Goal: Task Accomplishment & Management: Contribute content

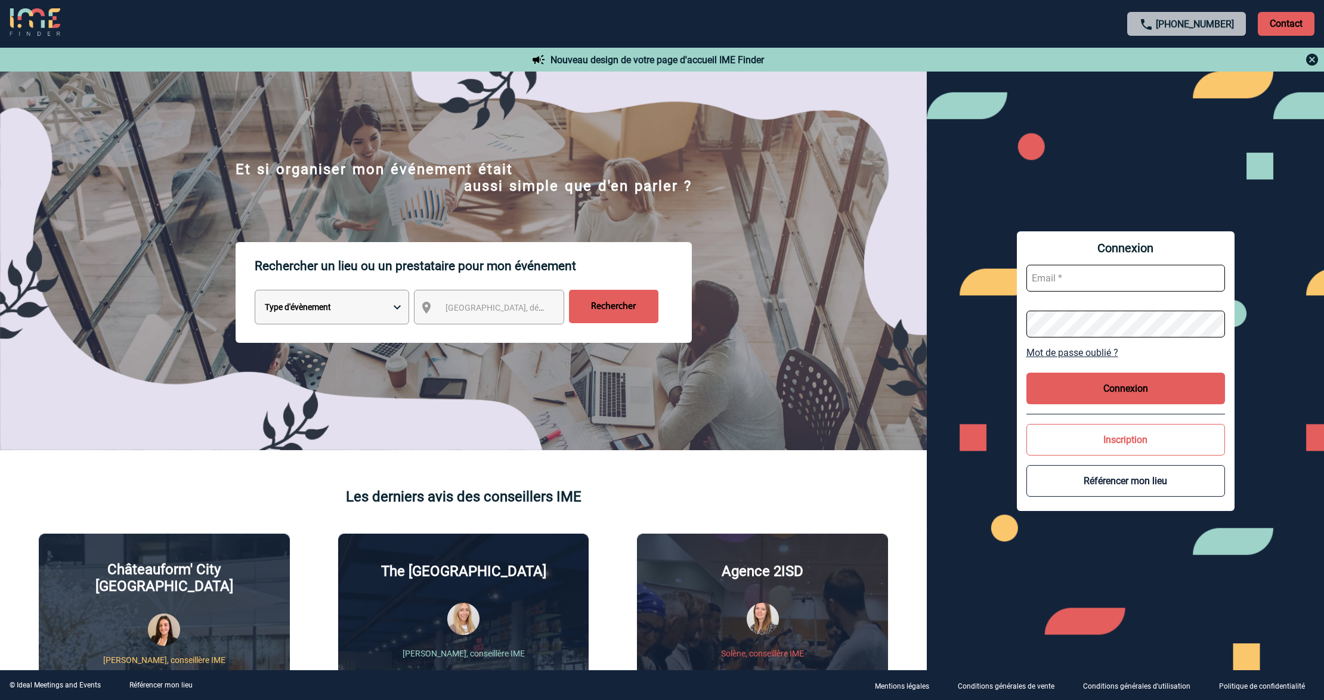
type input "lgebski@ime-groupe.com"
click at [1108, 278] on input "lgebski@ime-groupe.com" at bounding box center [1125, 278] width 199 height 27
click at [1079, 385] on button "Connexion" at bounding box center [1125, 389] width 199 height 32
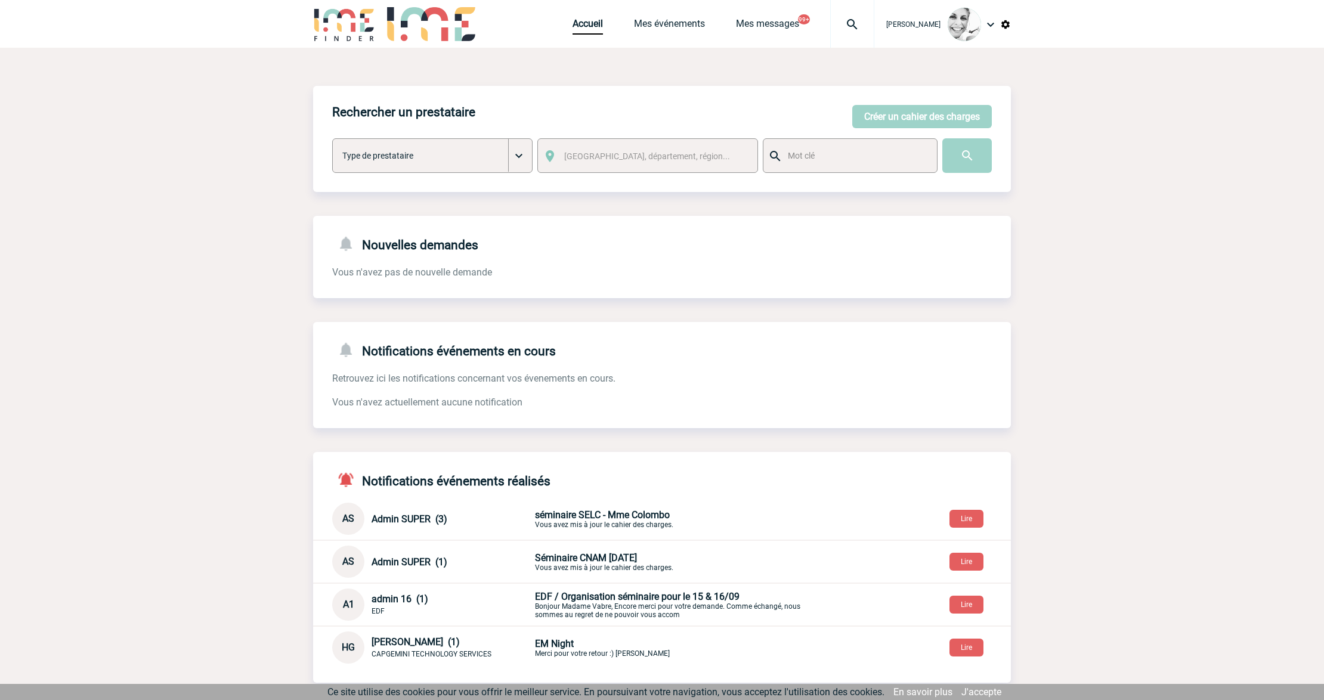
click at [867, 25] on img at bounding box center [852, 24] width 43 height 14
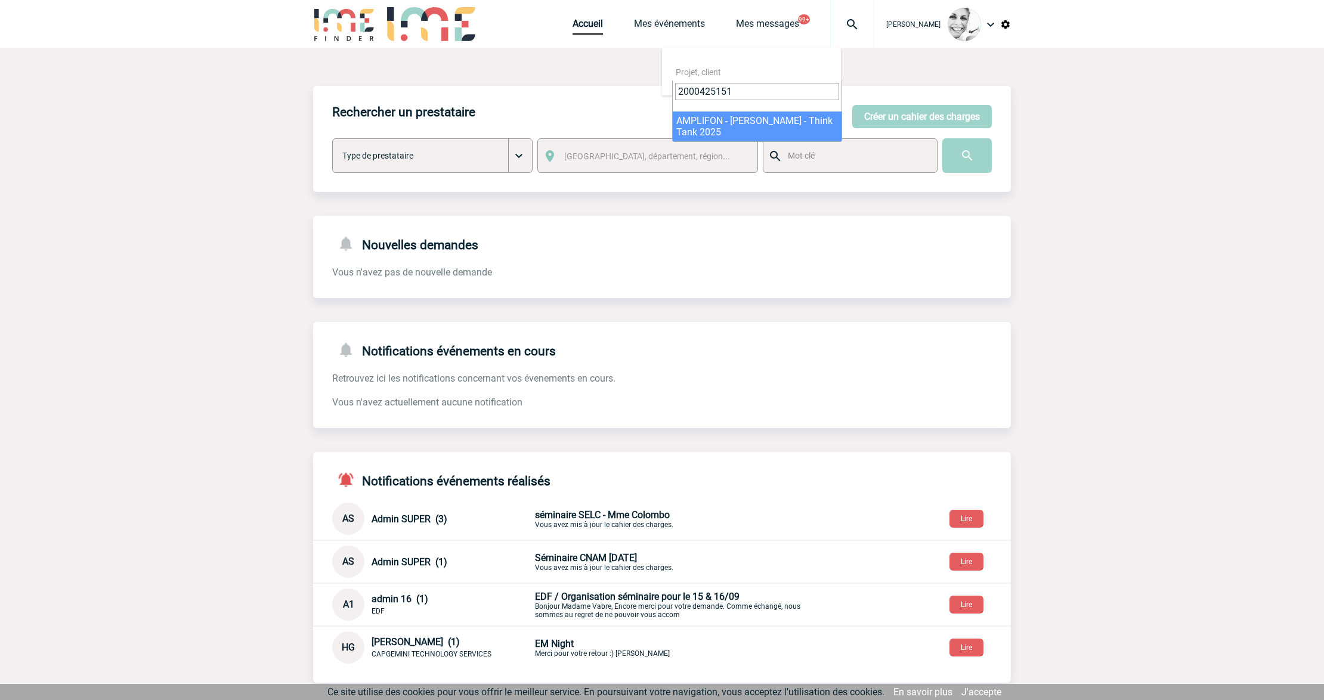
type input "2000425151"
select select "24652"
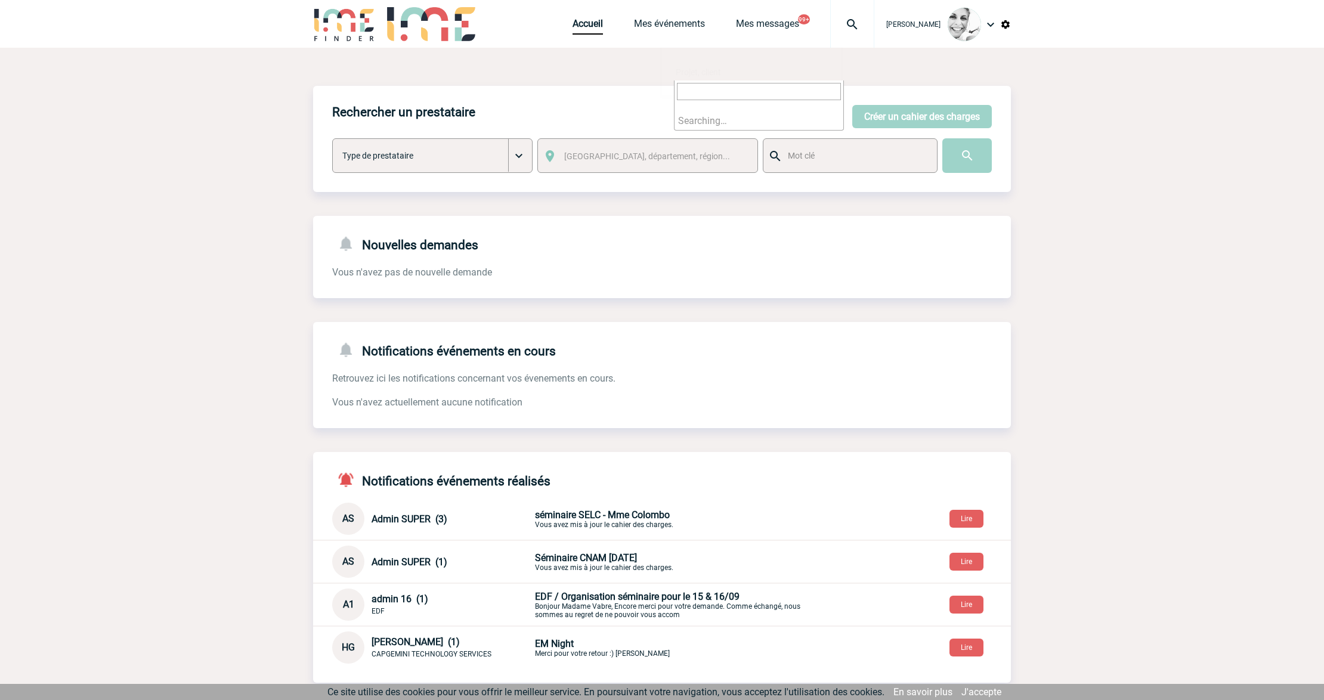
type input "2000419992"
select select "19493"
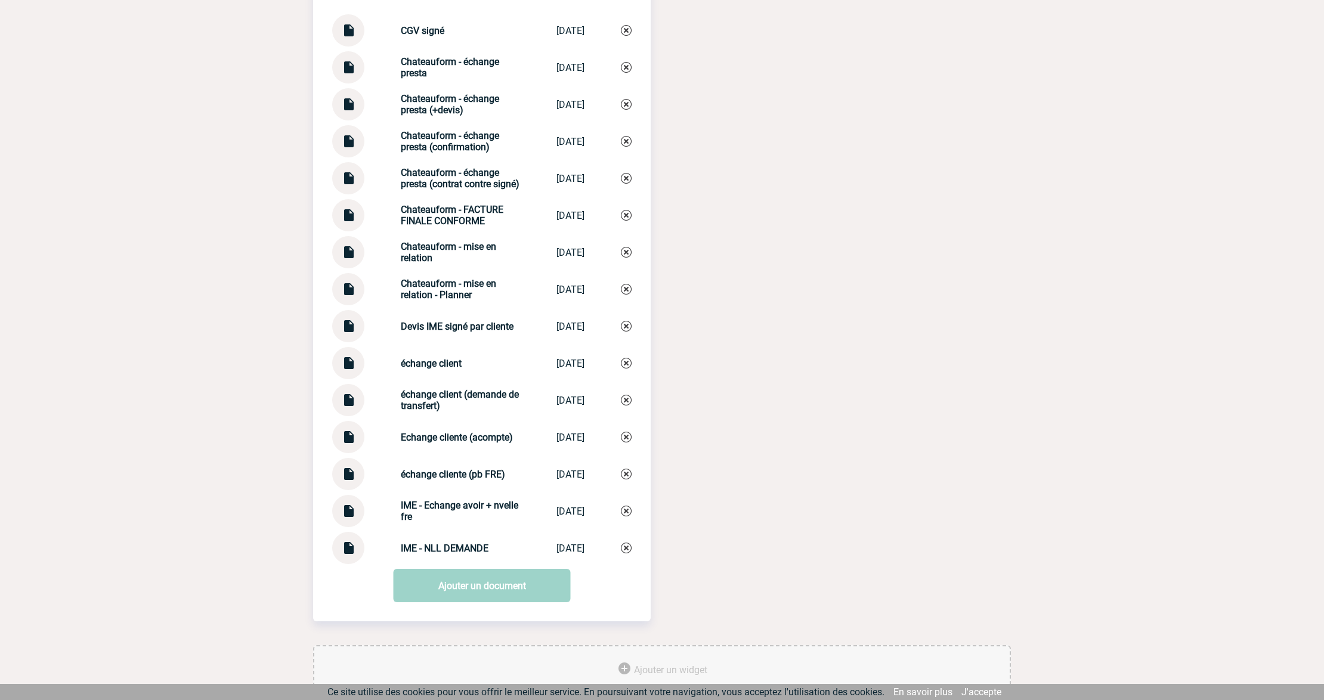
scroll to position [1669, 0]
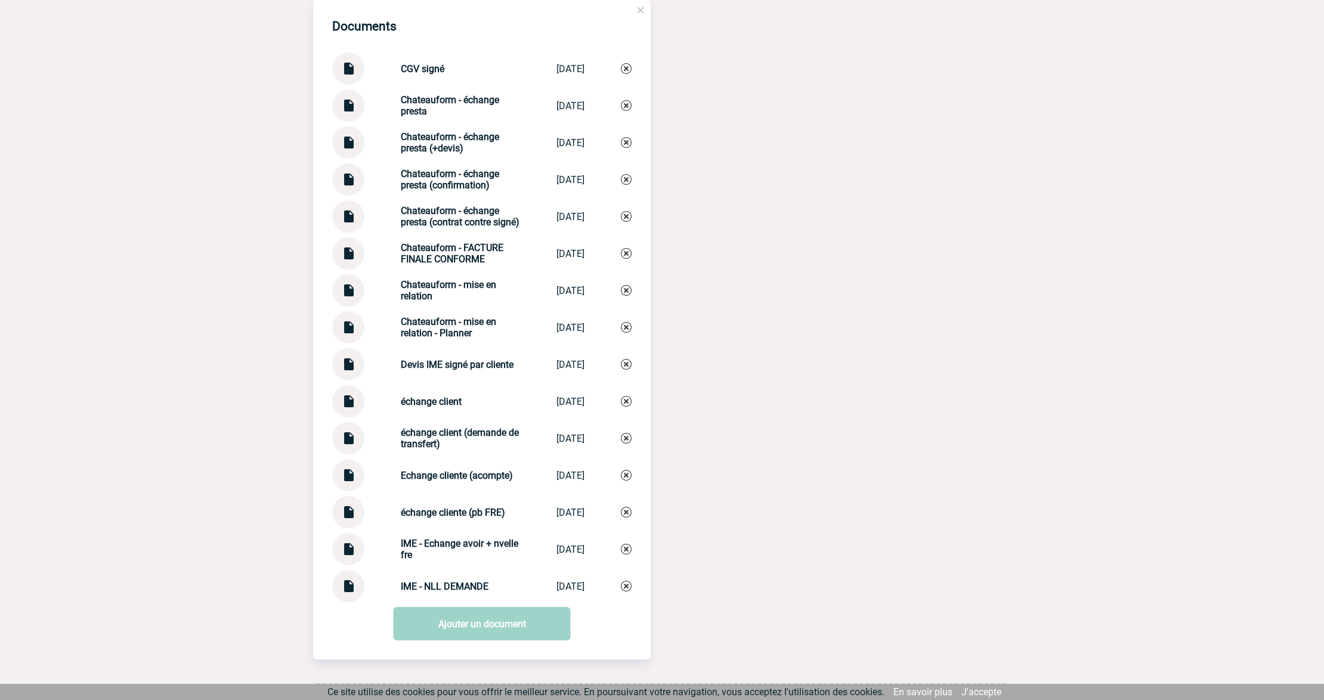
click at [346, 519] on img at bounding box center [348, 507] width 16 height 23
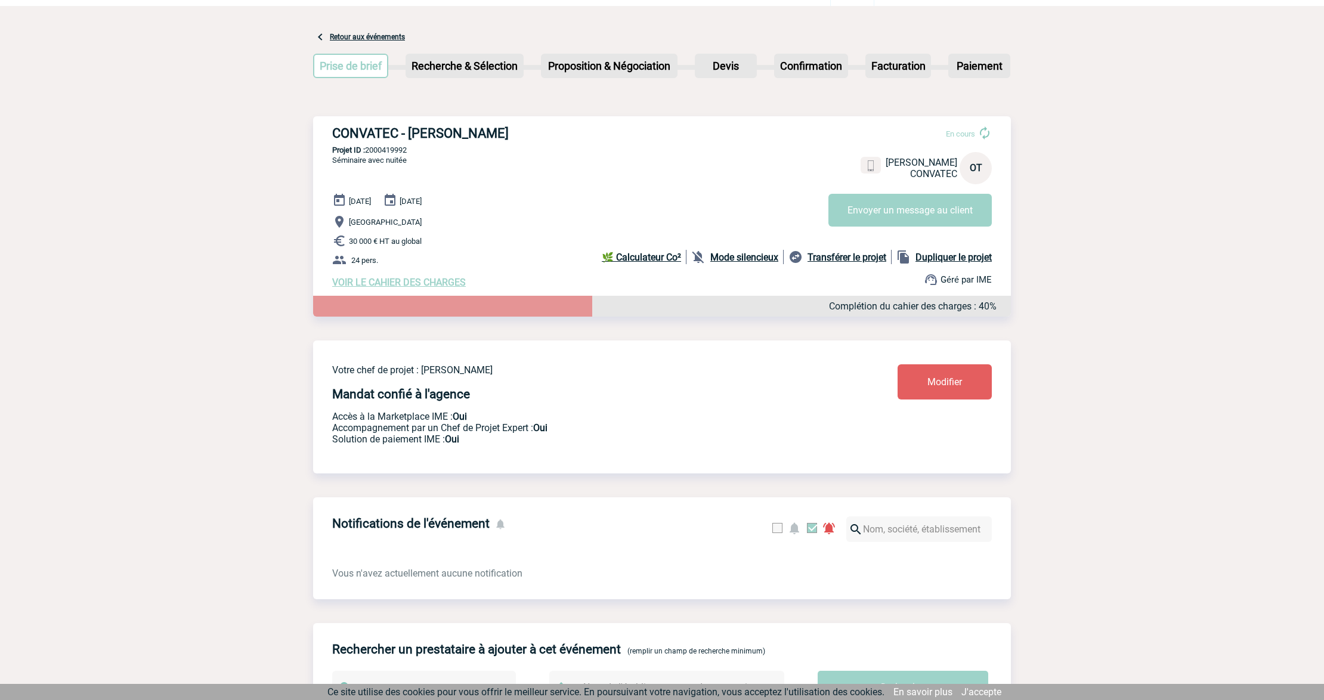
scroll to position [0, 0]
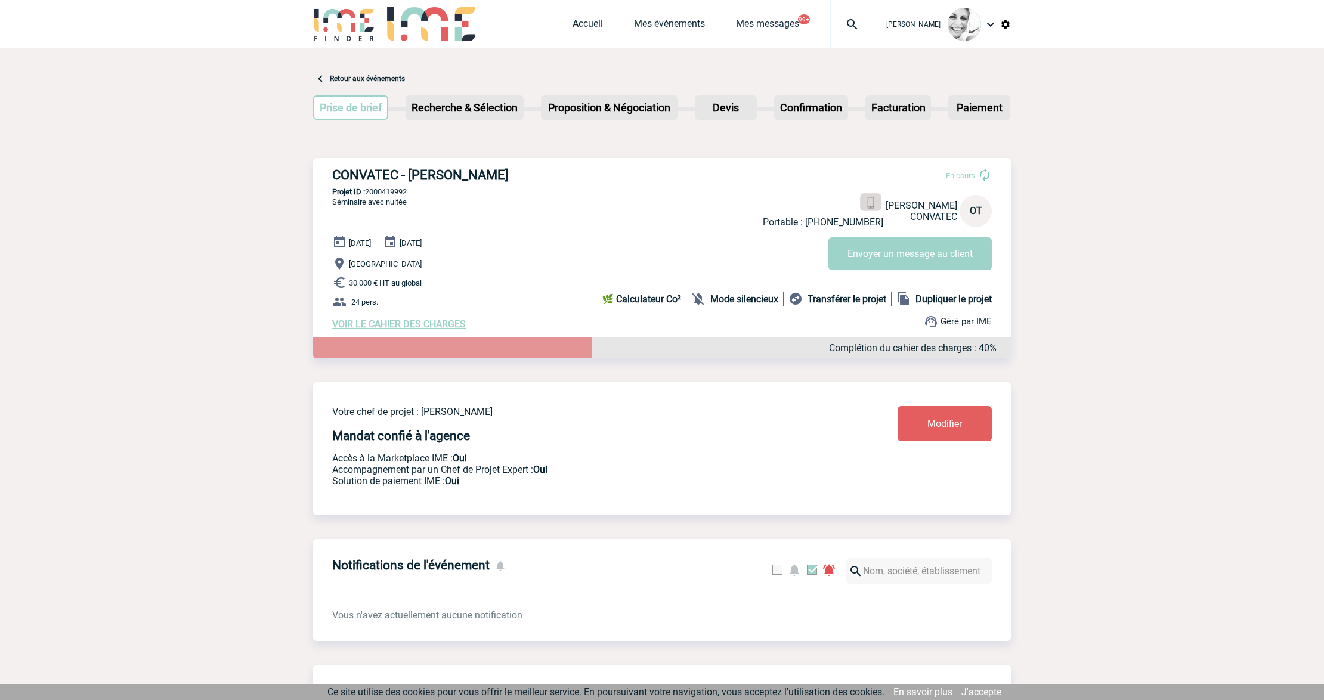
click at [876, 201] on img at bounding box center [870, 202] width 11 height 11
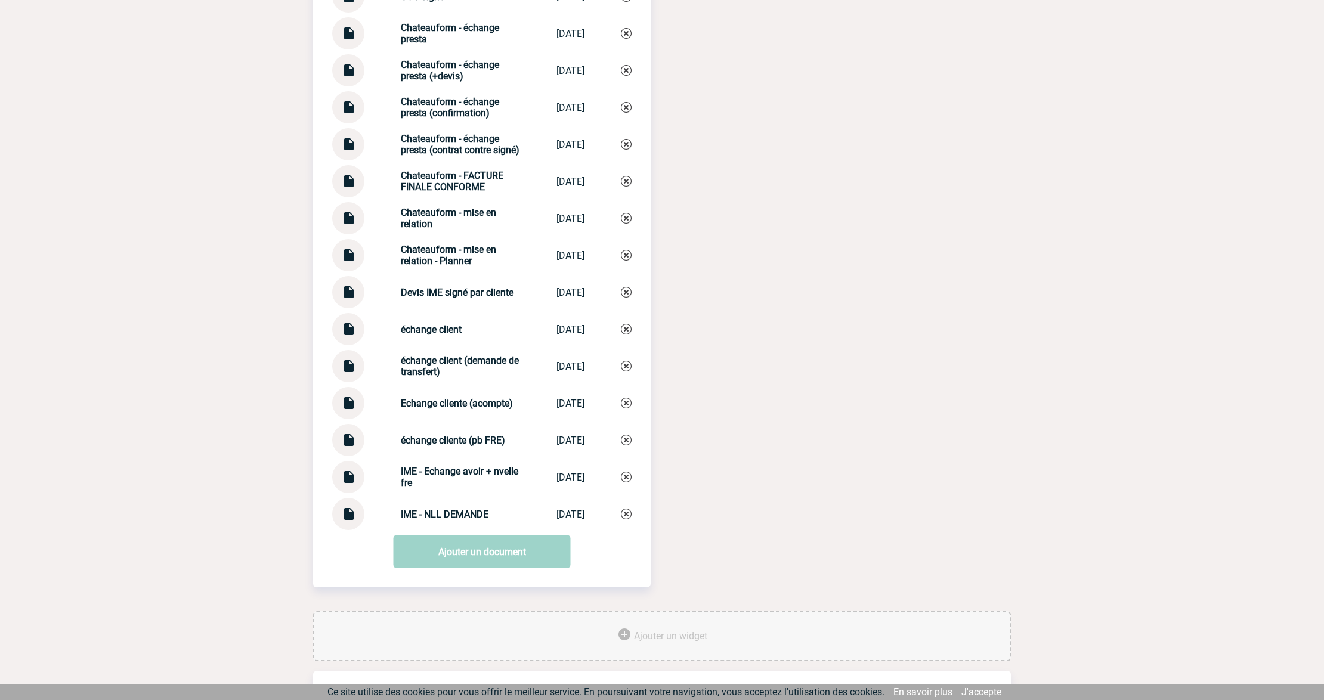
scroll to position [1749, 0]
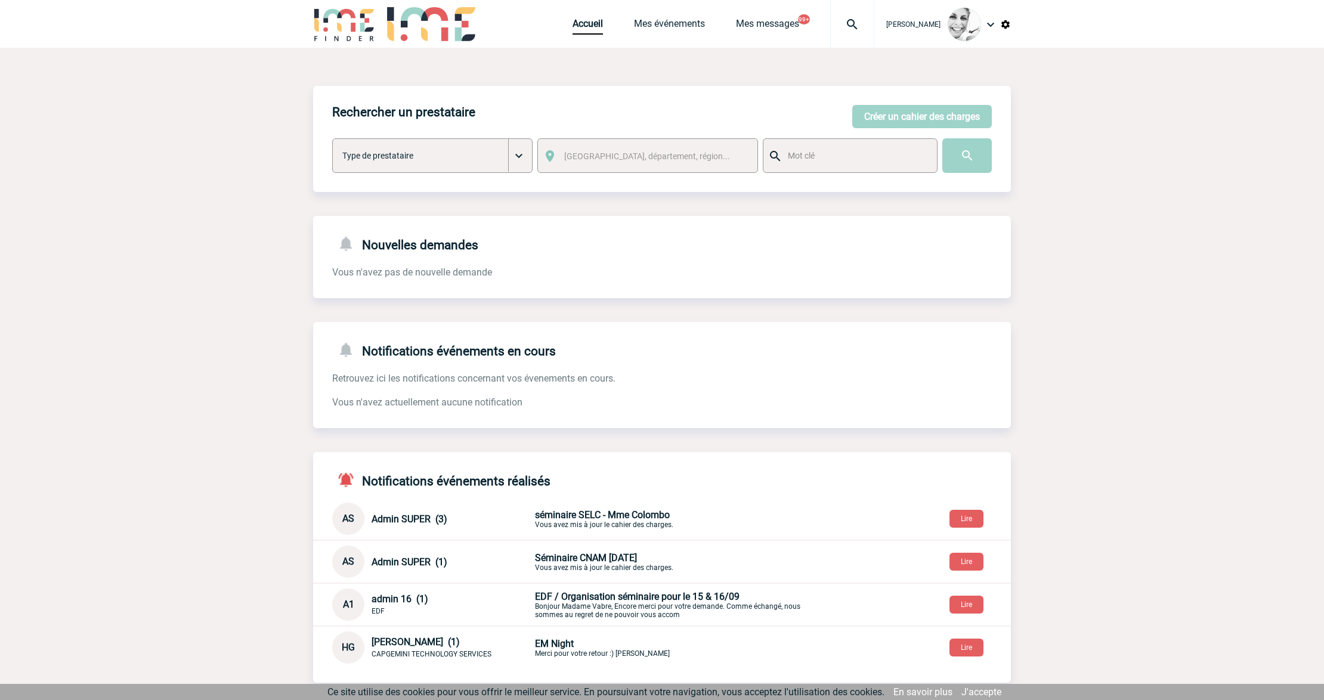
click at [871, 35] on div at bounding box center [852, 24] width 44 height 48
type input "2000419992"
click at [738, 122] on li "Searching…" at bounding box center [757, 120] width 169 height 18
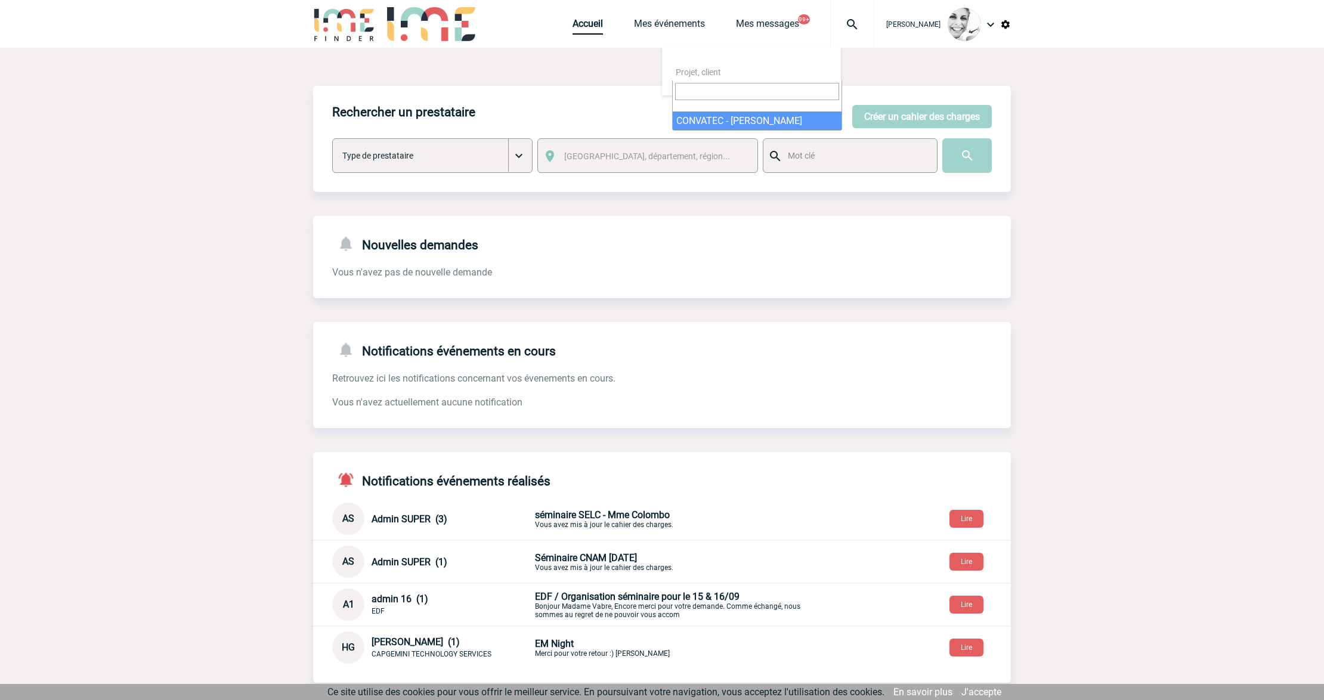
select select "19493"
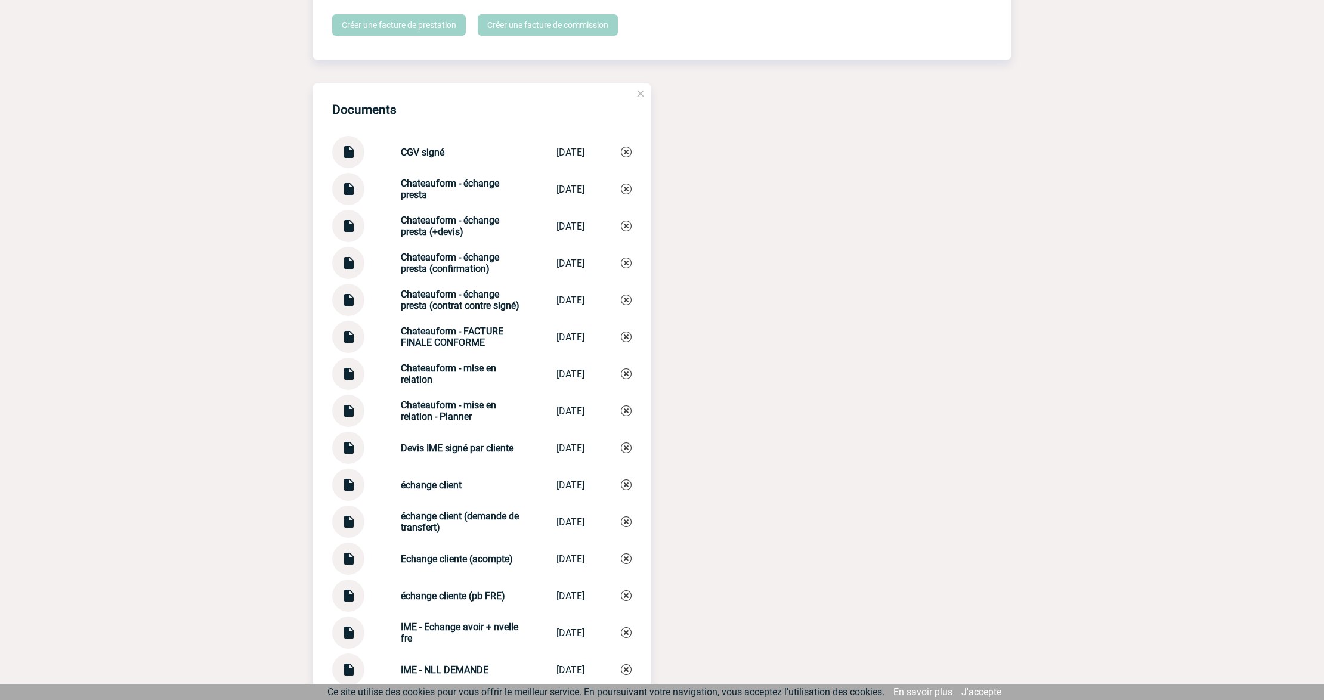
scroll to position [1669, 0]
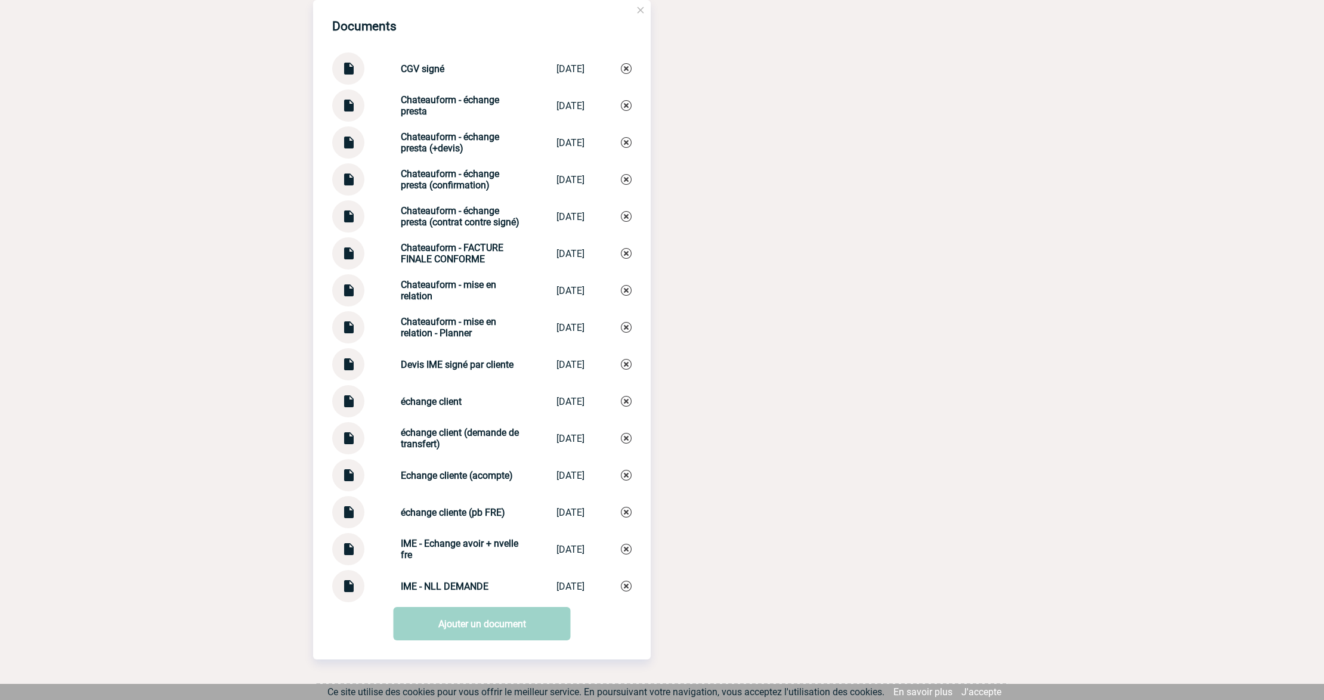
click at [453, 659] on div "Documents CGV signé CGV signé [DATE] Chateauform - échange presta Chateauform -…" at bounding box center [481, 329] width 337 height 659
click at [458, 640] on link "Ajouter un document" at bounding box center [482, 623] width 177 height 33
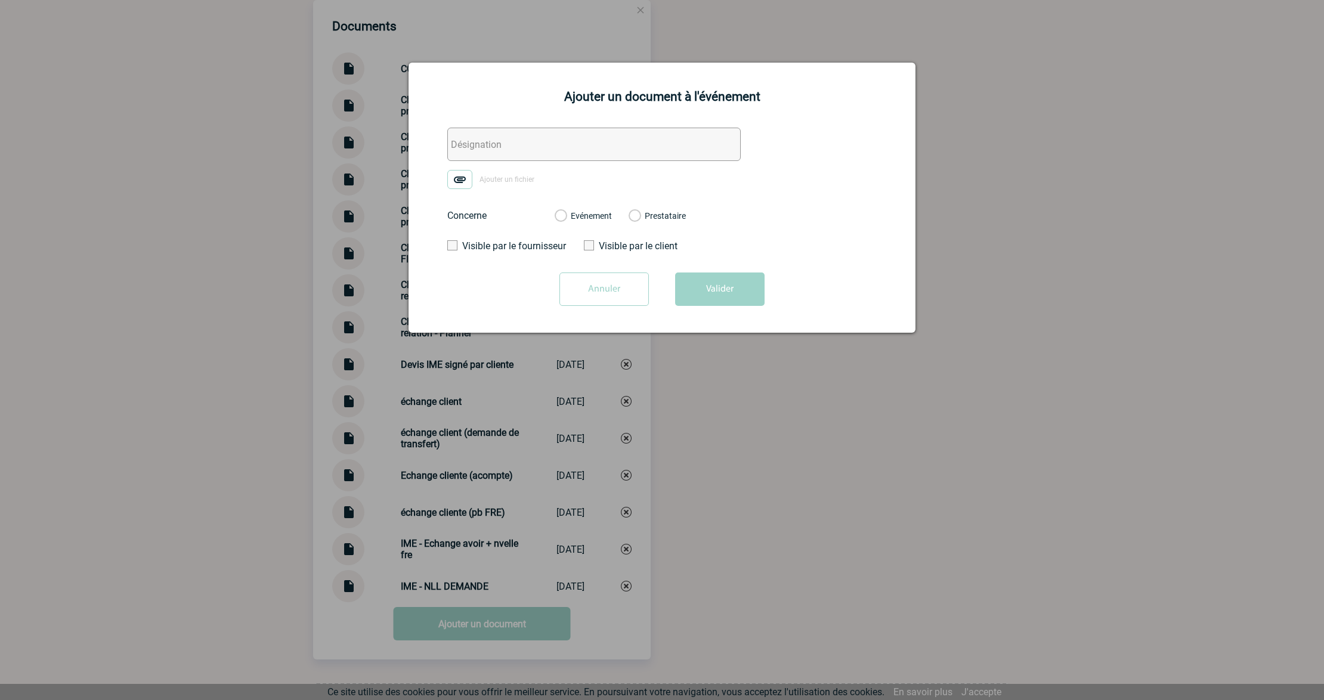
click at [558, 153] on input "text" at bounding box center [593, 144] width 293 height 33
type input "0. CONVATEC - Echanges fre taxis"
click at [476, 182] on label "Ajouter un fichier" at bounding box center [494, 179] width 95 height 19
click at [0, 0] on input "Ajouter un fichier" at bounding box center [0, 0] width 0 height 0
click at [566, 218] on label "Evénement" at bounding box center [559, 216] width 11 height 11
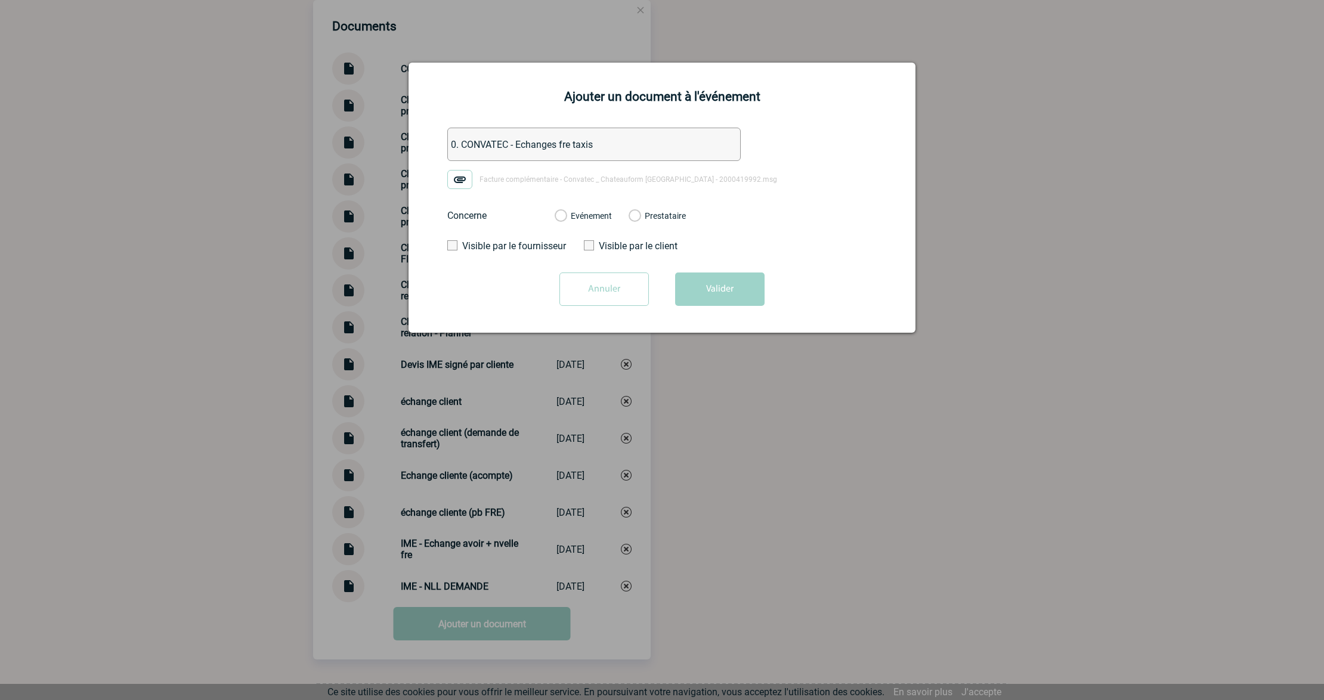
click at [0, 0] on input "Evénement" at bounding box center [0, 0] width 0 height 0
click at [718, 287] on button "Valider" at bounding box center [719, 288] width 89 height 33
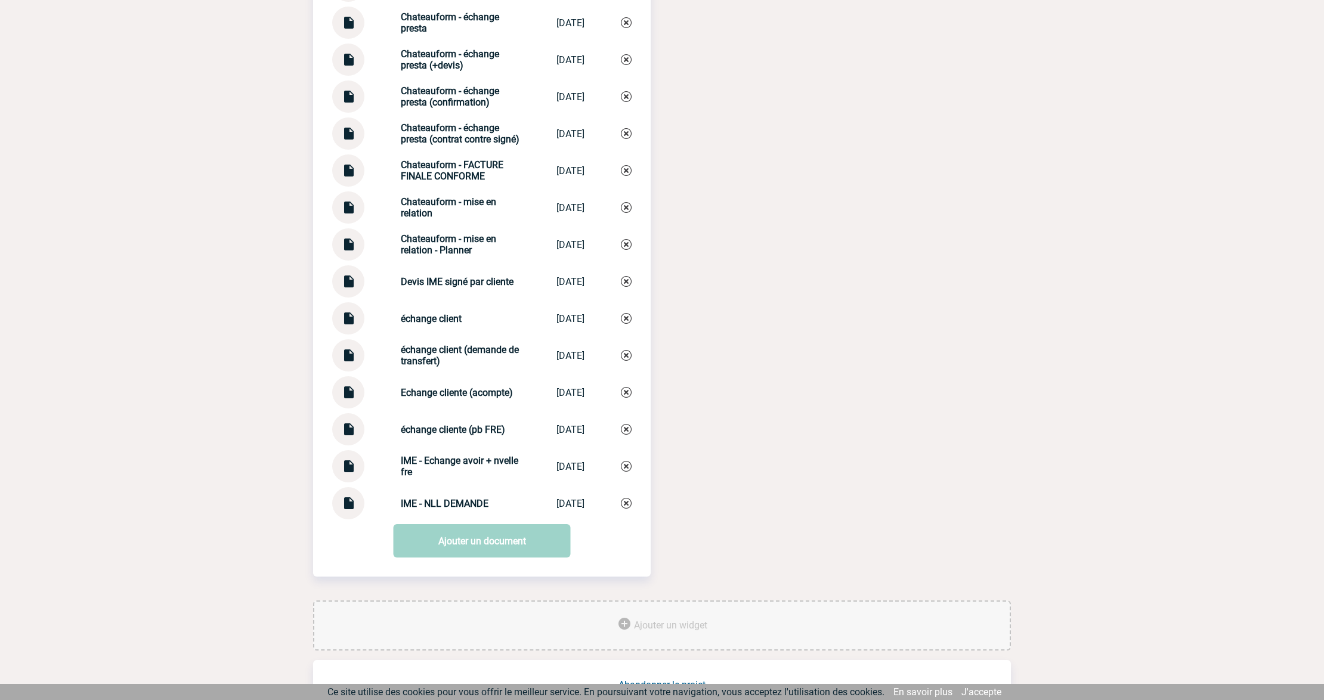
scroll to position [1865, 0]
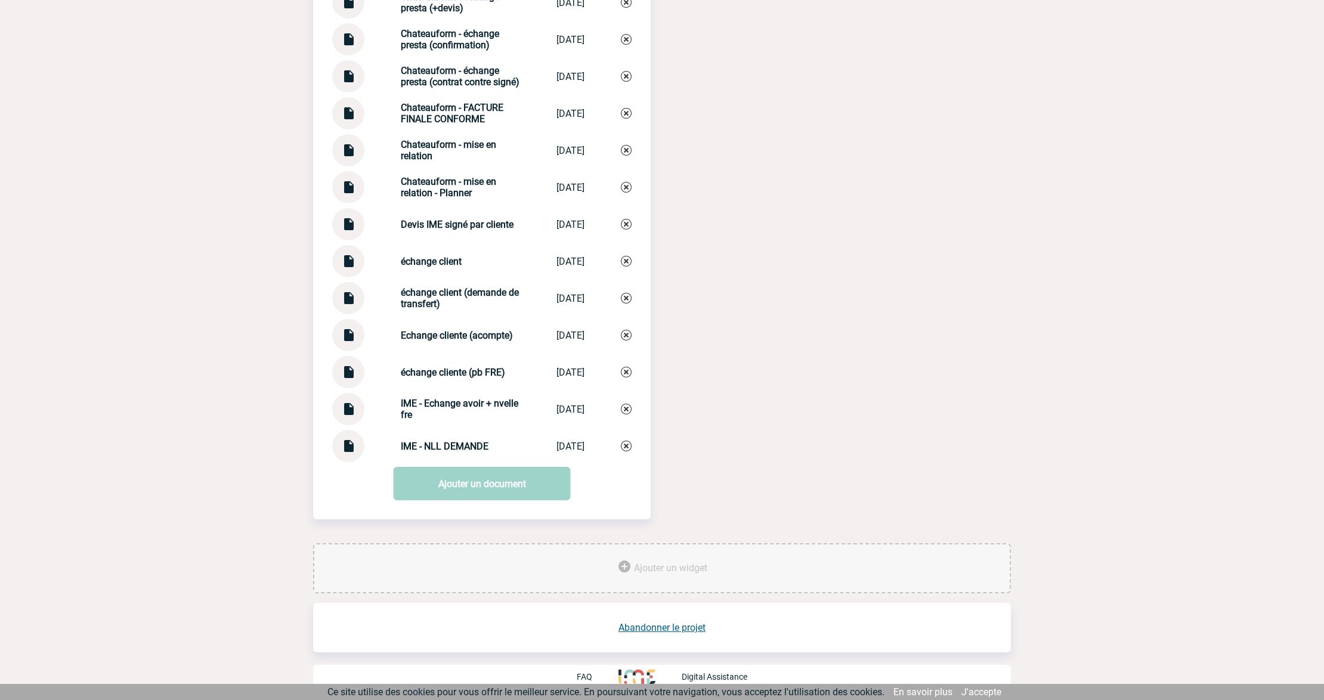
click at [463, 504] on div "Documents 0. CONVATEC - Echanges fre taxis 0. CONVATEC - ... 10/10/2025 CGV sig…" at bounding box center [481, 171] width 337 height 696
click at [478, 485] on link "Ajouter un document" at bounding box center [482, 483] width 177 height 33
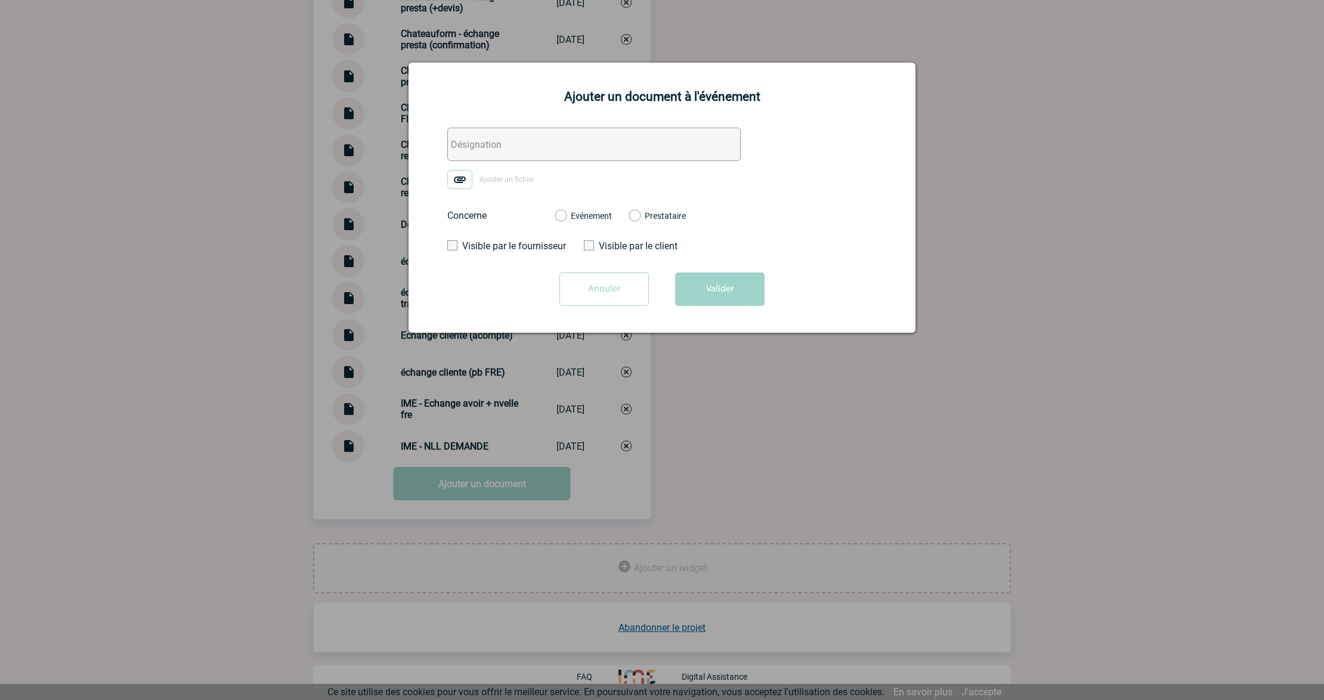
drag, startPoint x: 492, startPoint y: 137, endPoint x: 501, endPoint y: 141, distance: 9.9
click at [492, 137] on input "text" at bounding box center [593, 144] width 293 height 33
paste input "0. CONVATEC - Echanges fre taxis"
click at [469, 143] on input "0. CONVATEC - Echanges fre taxis" at bounding box center [593, 144] width 293 height 33
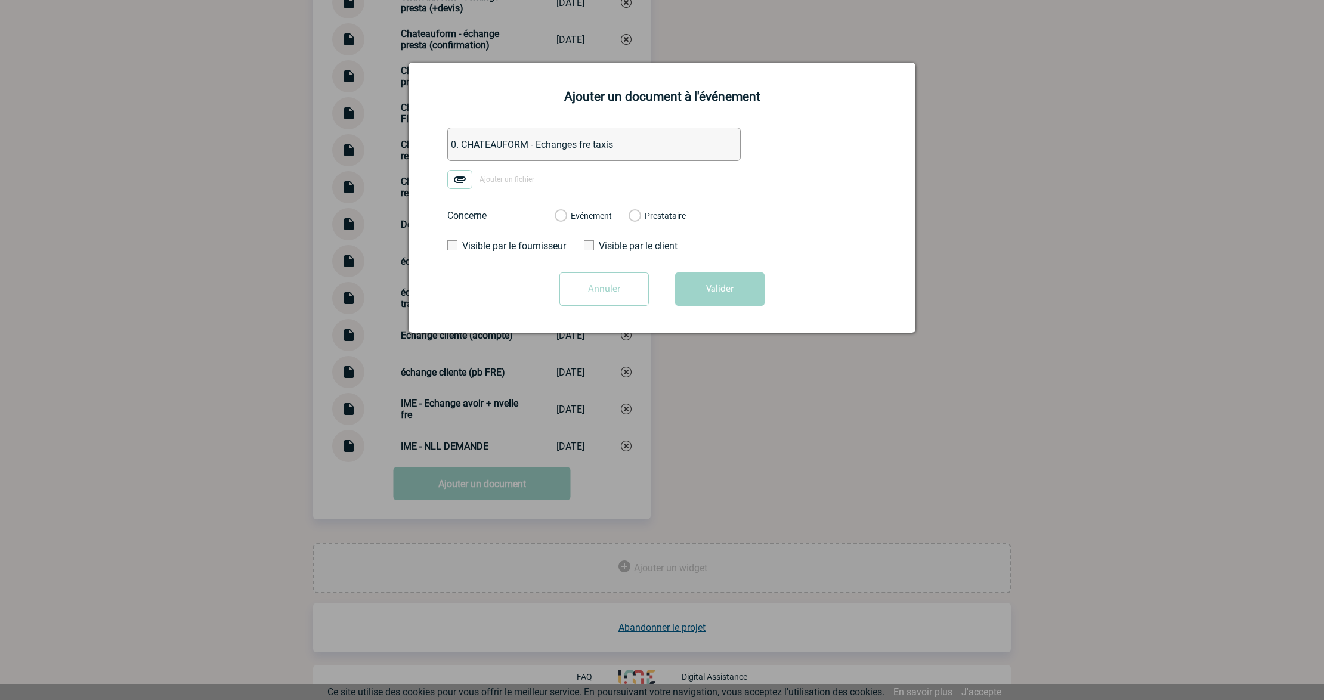
type input "0. CHATEAUFORM - Echanges fre taxis"
click at [508, 178] on span "Ajouter un fichier" at bounding box center [506, 179] width 55 height 8
click at [0, 0] on input "Ajouter un fichier" at bounding box center [0, 0] width 0 height 0
click at [566, 219] on label "Evénement" at bounding box center [559, 216] width 11 height 11
click at [0, 0] on input "Evénement" at bounding box center [0, 0] width 0 height 0
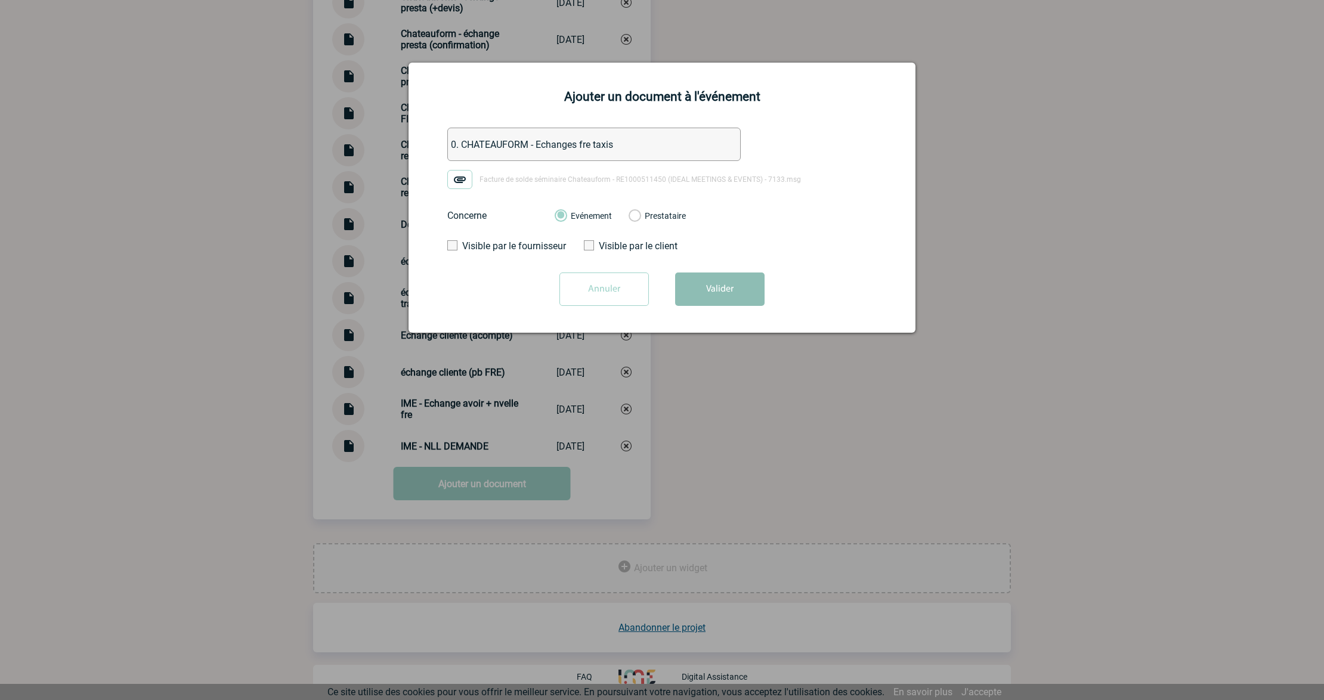
click at [742, 299] on button "Valider" at bounding box center [719, 288] width 89 height 33
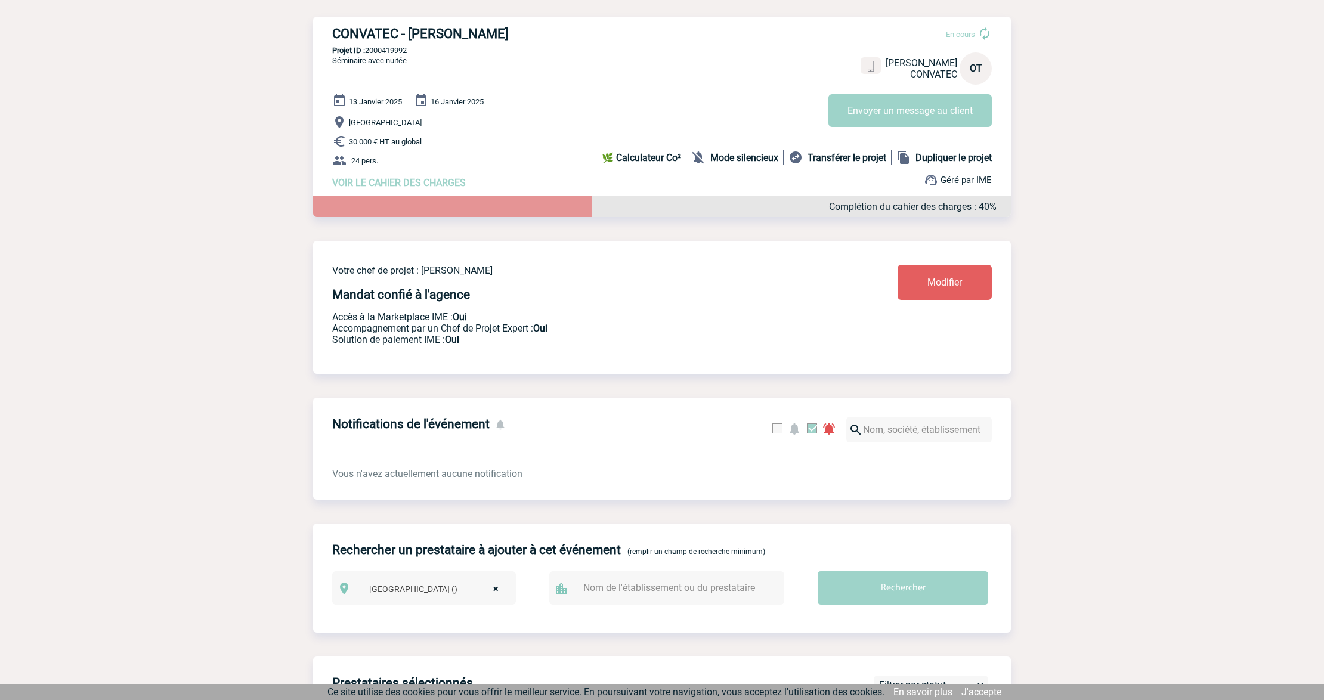
scroll to position [0, 0]
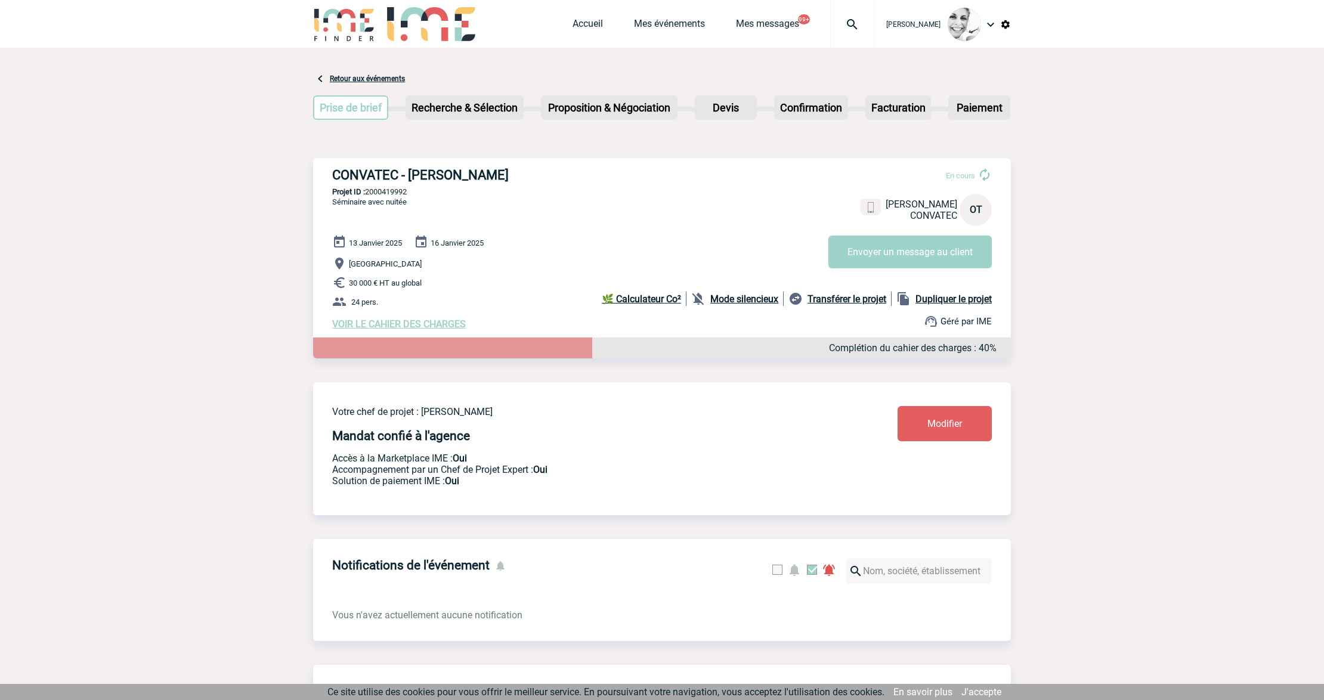
click at [843, 29] on img at bounding box center [852, 24] width 43 height 14
type input "2000421782"
click at [719, 119] on li "Searching…" at bounding box center [757, 120] width 169 height 18
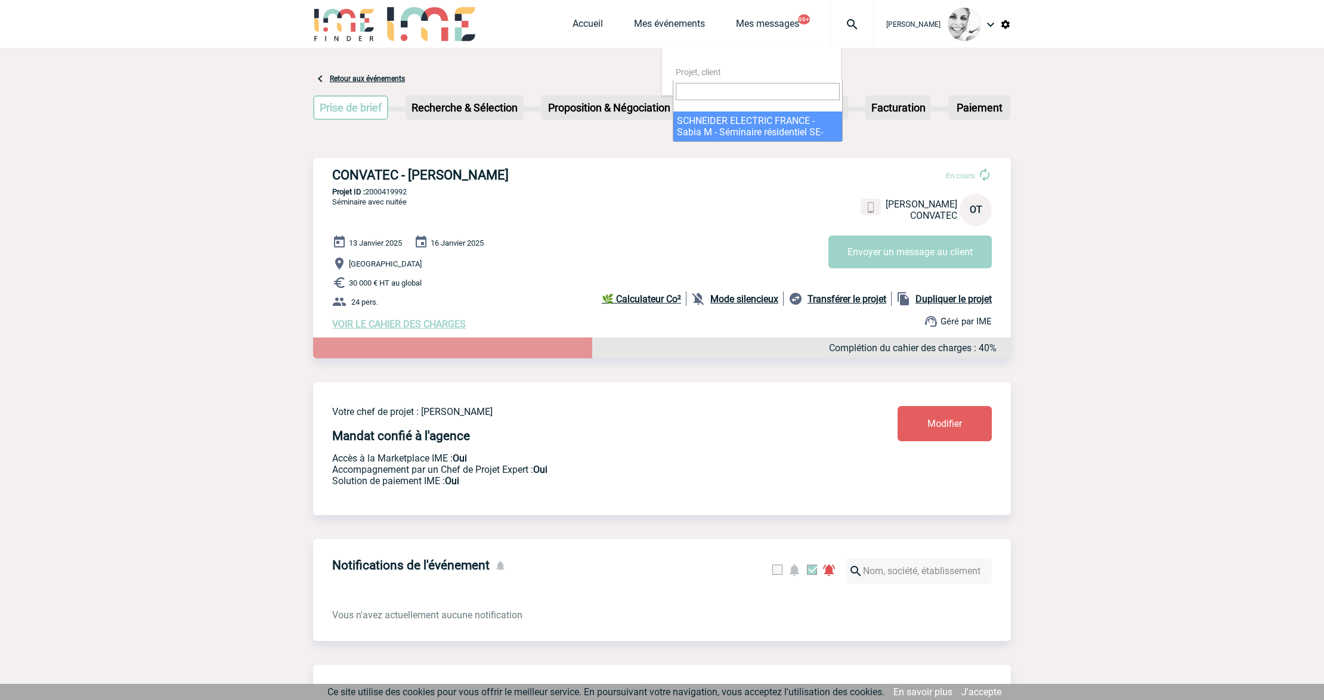
select select "21283"
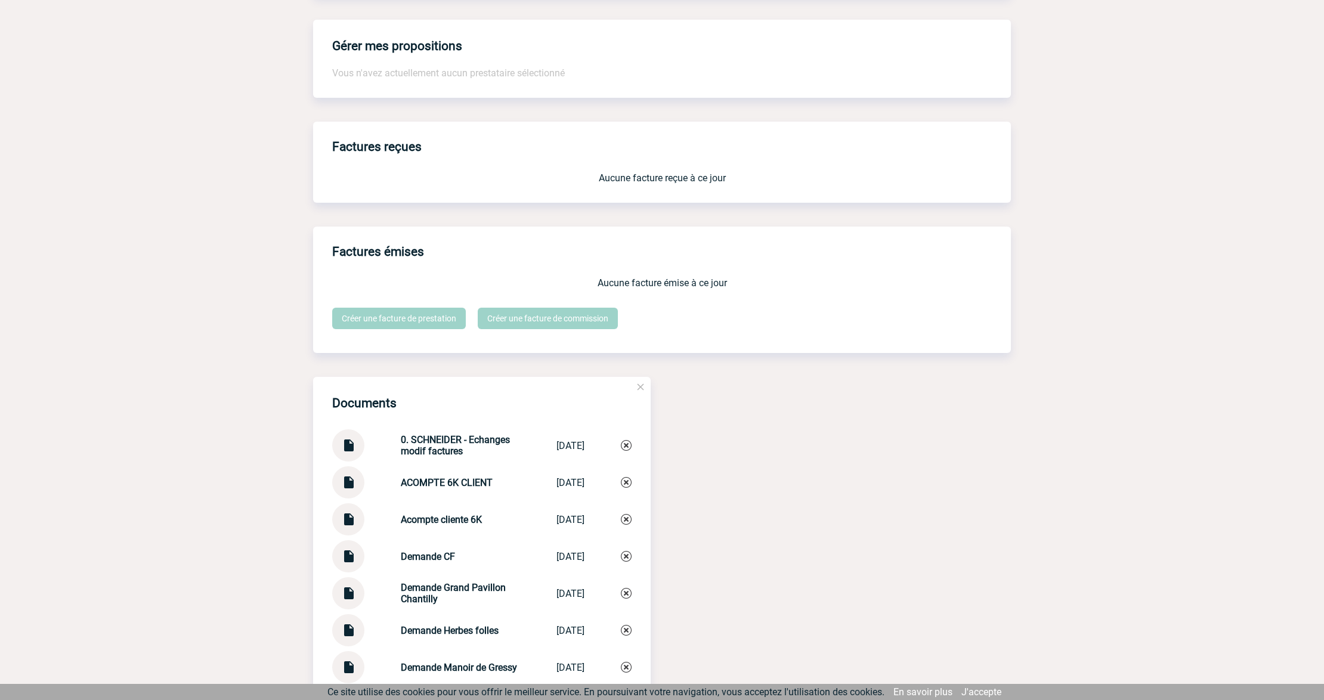
scroll to position [1113, 0]
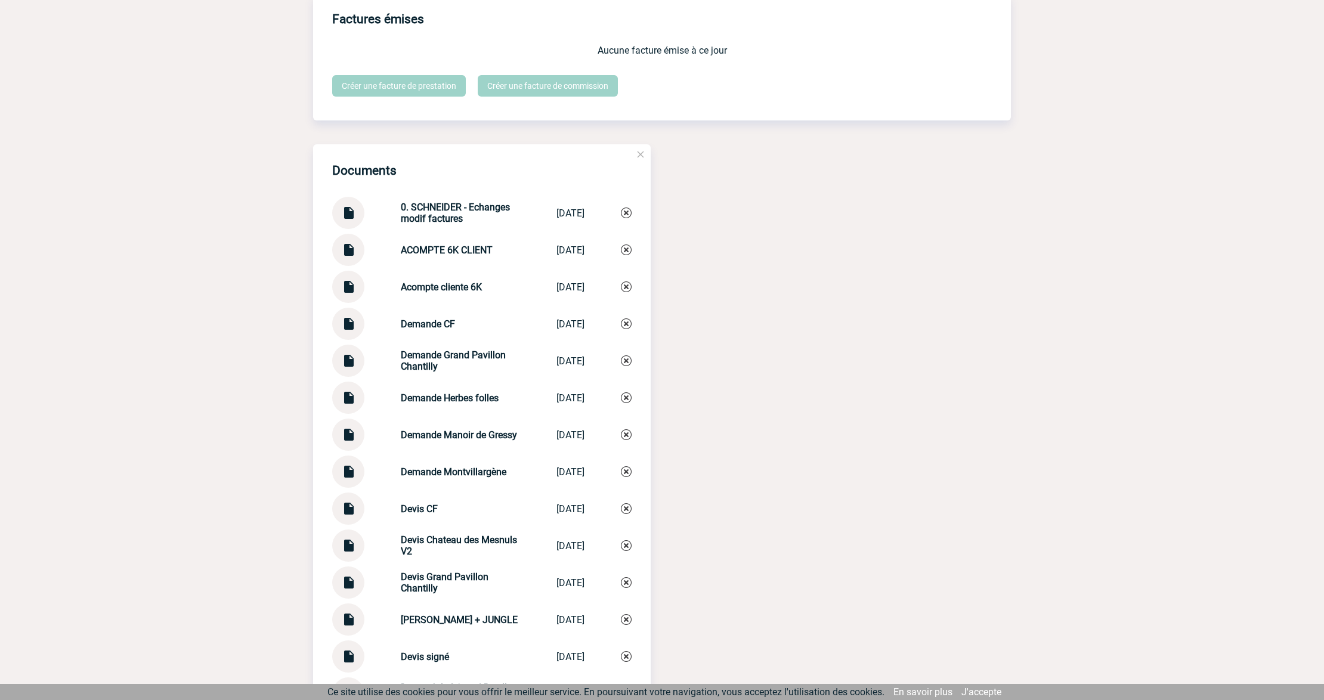
click at [355, 211] on img at bounding box center [348, 208] width 16 height 23
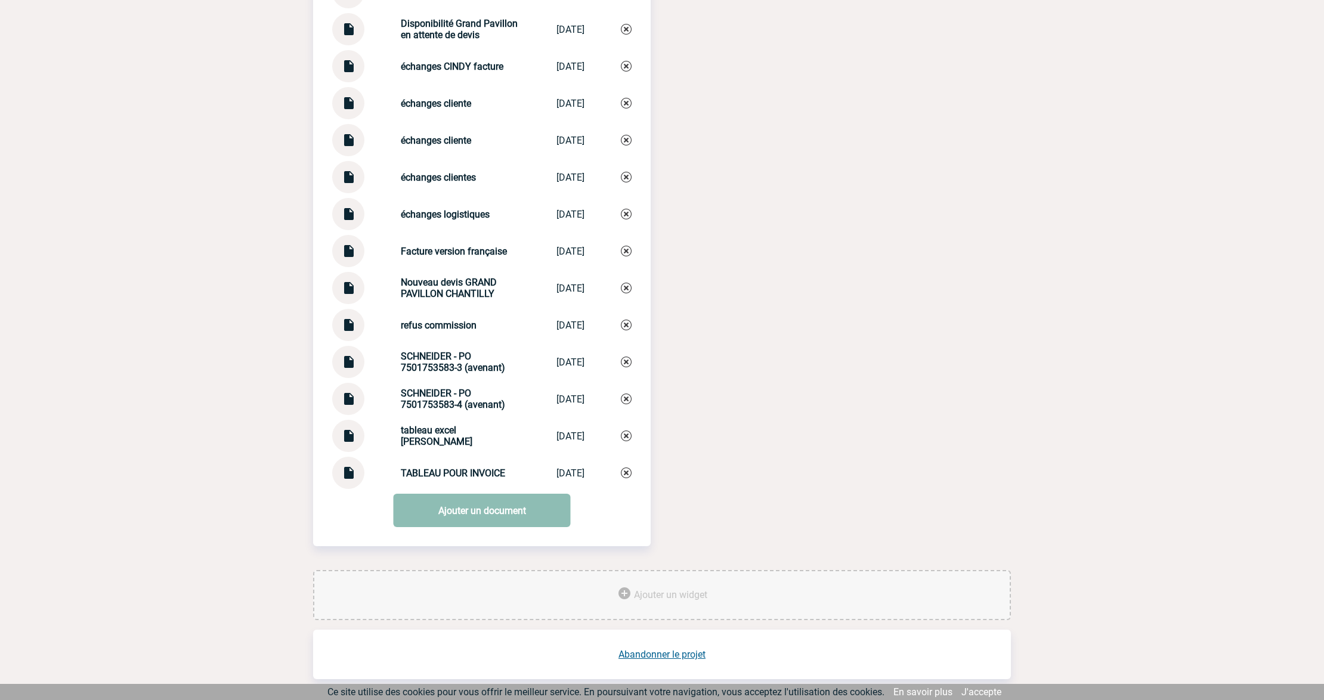
scroll to position [1804, 0]
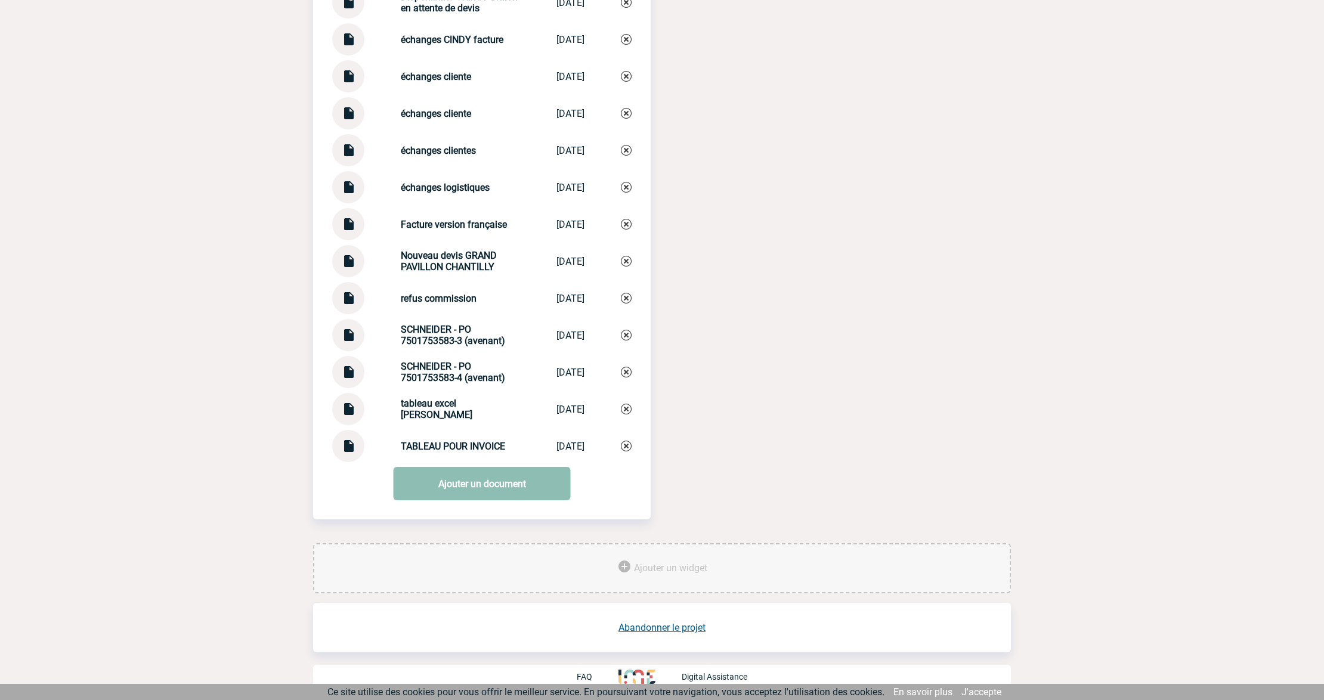
click at [472, 492] on link "Ajouter un document" at bounding box center [482, 483] width 177 height 33
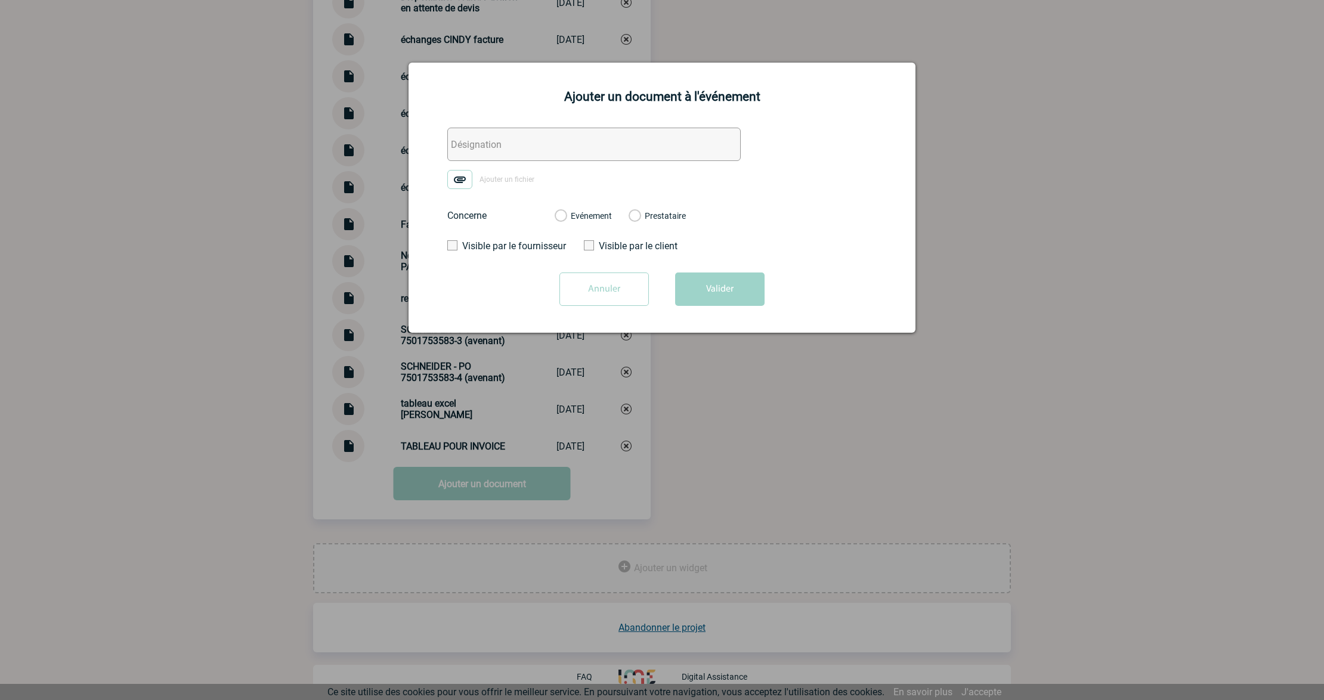
click at [516, 145] on input "text" at bounding box center [593, 144] width 293 height 33
type input "0. CHATEAUFORM - Echanges fre taxis"
click at [466, 181] on img at bounding box center [459, 179] width 25 height 19
click at [0, 0] on input "Ajouter un fichier" at bounding box center [0, 0] width 0 height 0
click at [566, 220] on label "Evénement" at bounding box center [559, 216] width 11 height 11
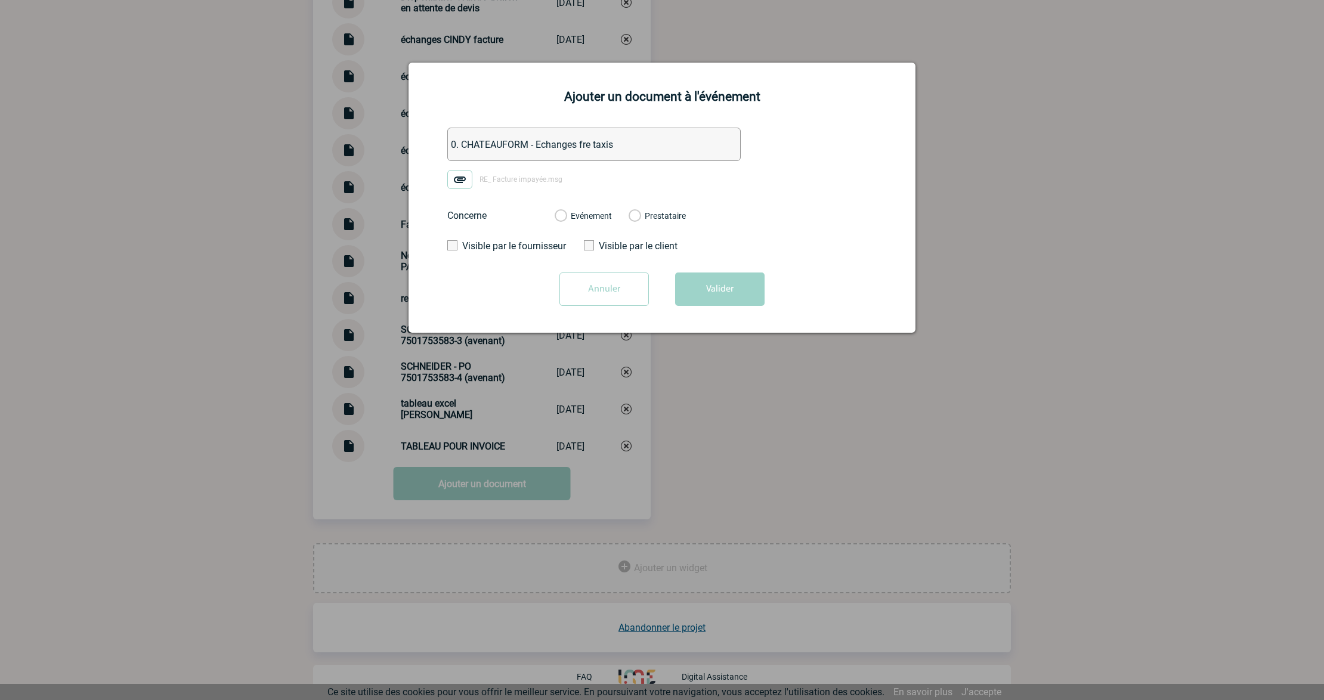
click at [0, 0] on input "Evénement" at bounding box center [0, 0] width 0 height 0
click at [763, 304] on button "Valider" at bounding box center [719, 288] width 89 height 33
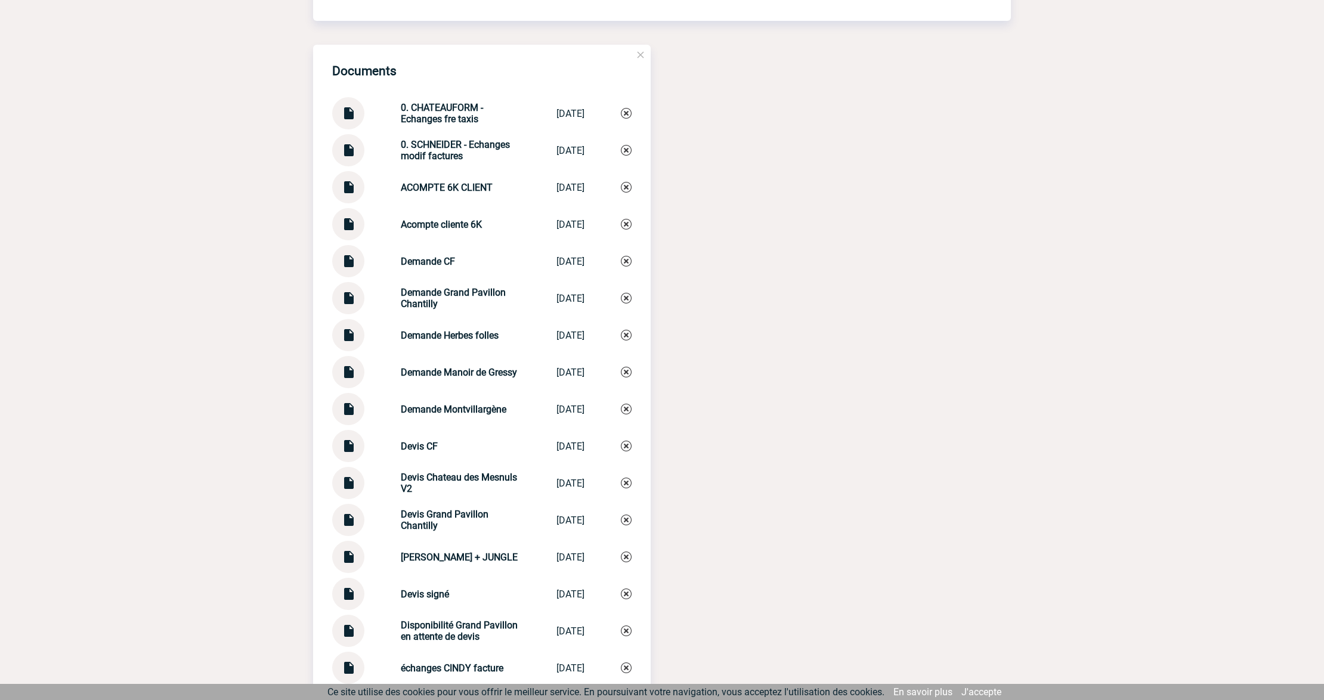
scroll to position [1009, 0]
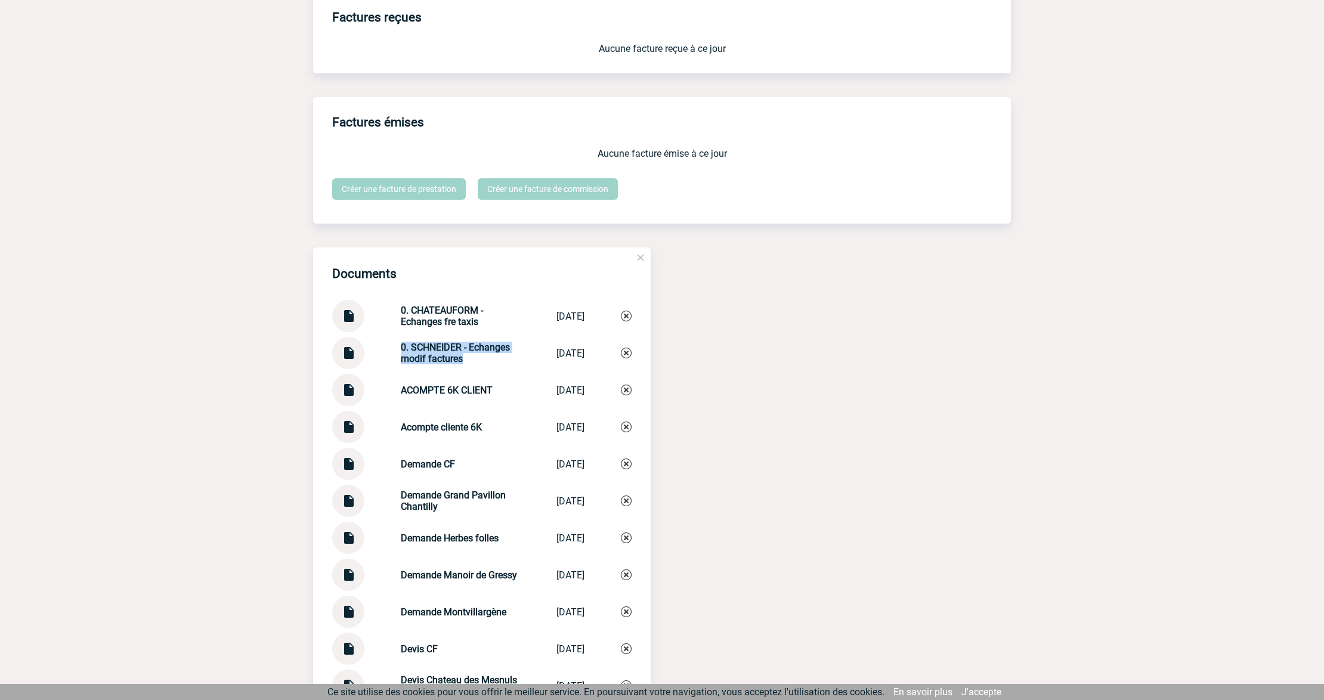
drag, startPoint x: 389, startPoint y: 345, endPoint x: 479, endPoint y: 359, distance: 91.2
click at [479, 359] on div "0. SCHNEIDER - Echanges modif factures 0. SCHNEIDER - ... 17/07/2025" at bounding box center [481, 353] width 299 height 32
copy strong "0. SCHNEIDER - Echanges modif factures"
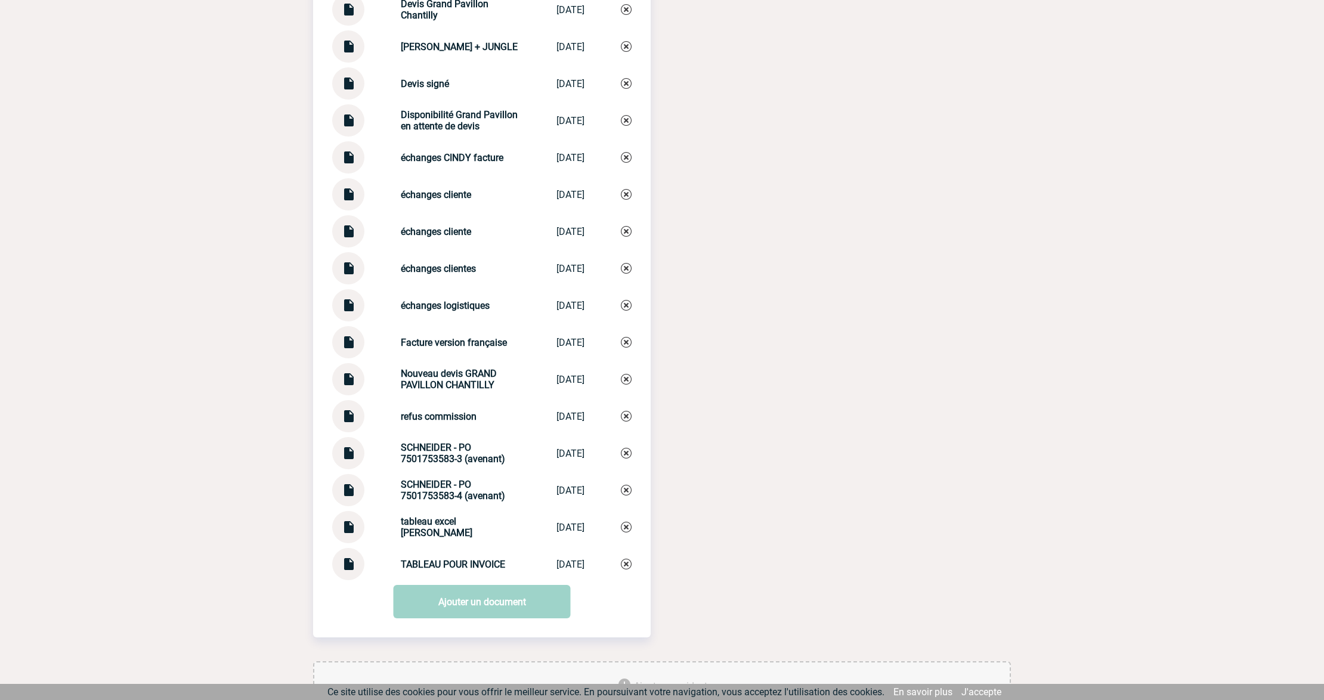
scroll to position [1841, 0]
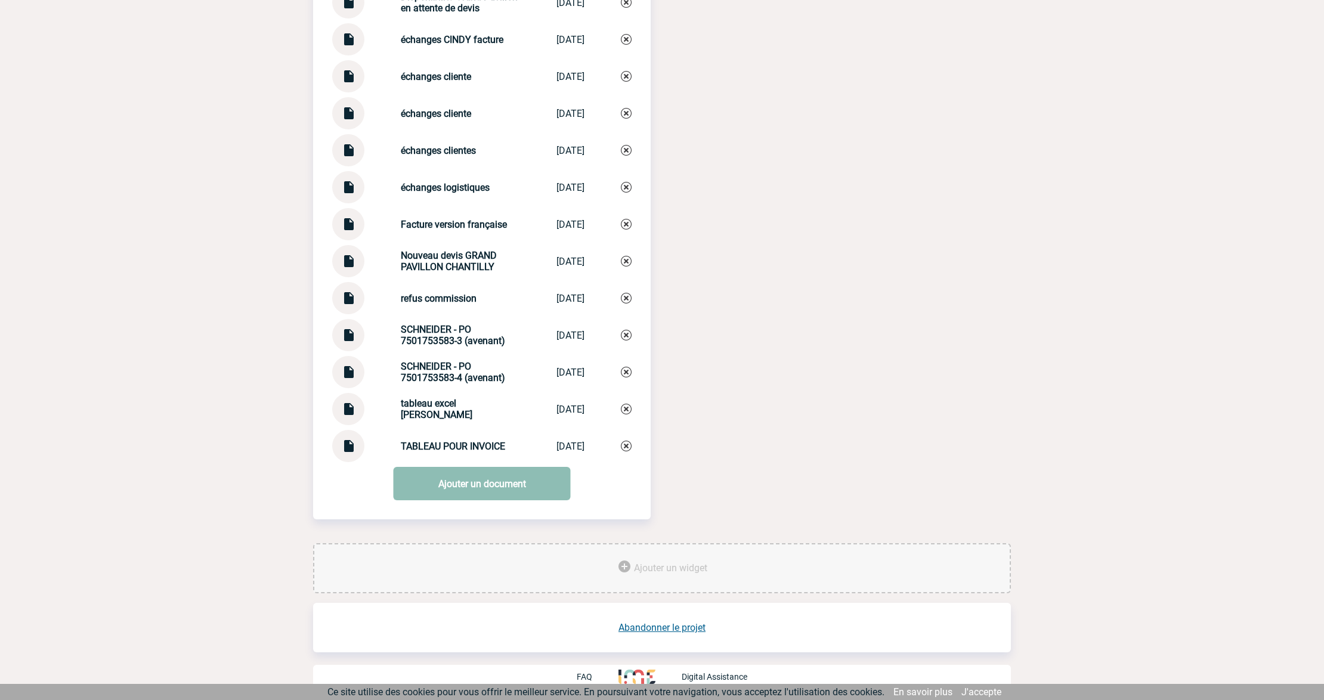
click at [452, 487] on link "Ajouter un document" at bounding box center [482, 483] width 177 height 33
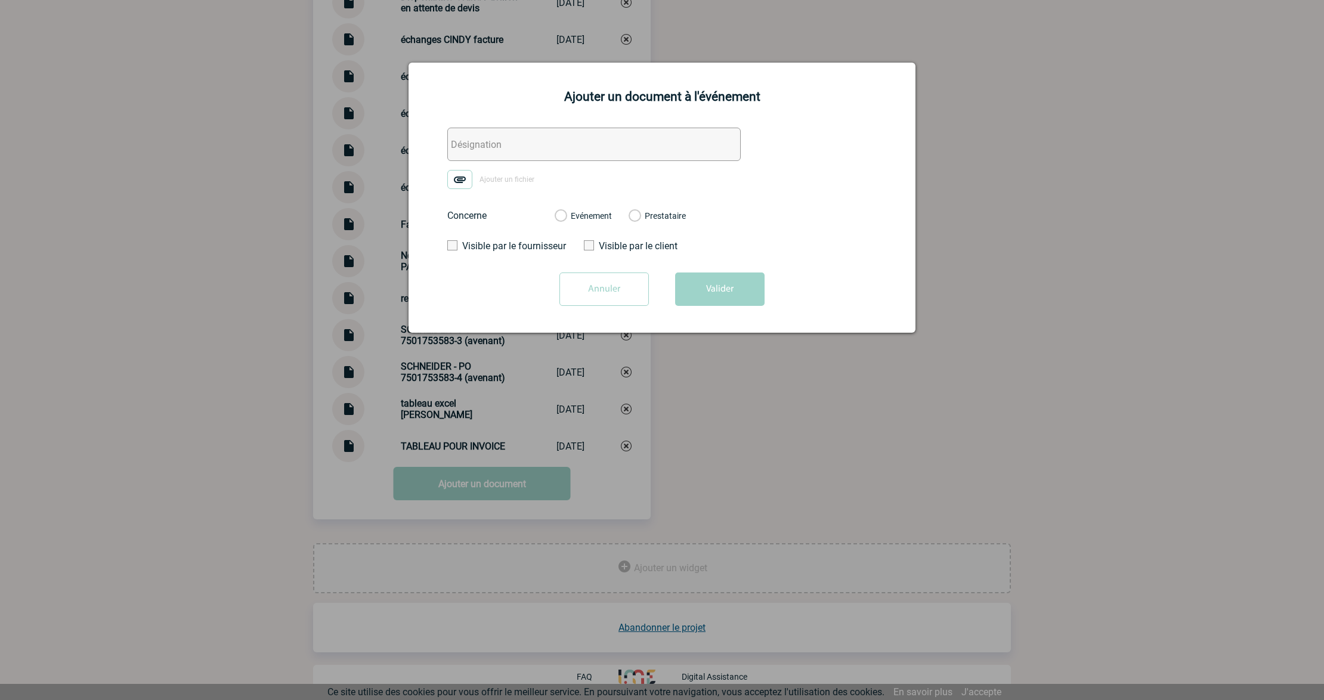
drag, startPoint x: 512, startPoint y: 131, endPoint x: 554, endPoint y: 147, distance: 45.1
click at [512, 131] on input "text" at bounding box center [593, 144] width 293 height 33
paste input "0. SCHNEIDER - Echanges modif factures"
drag, startPoint x: 568, startPoint y: 145, endPoint x: 831, endPoint y: 144, distance: 262.3
click at [831, 144] on form "0. SCHNEIDER - Echanges modif factures Ajouter un fichier Concerne Evénement Pr…" at bounding box center [661, 221] width 477 height 187
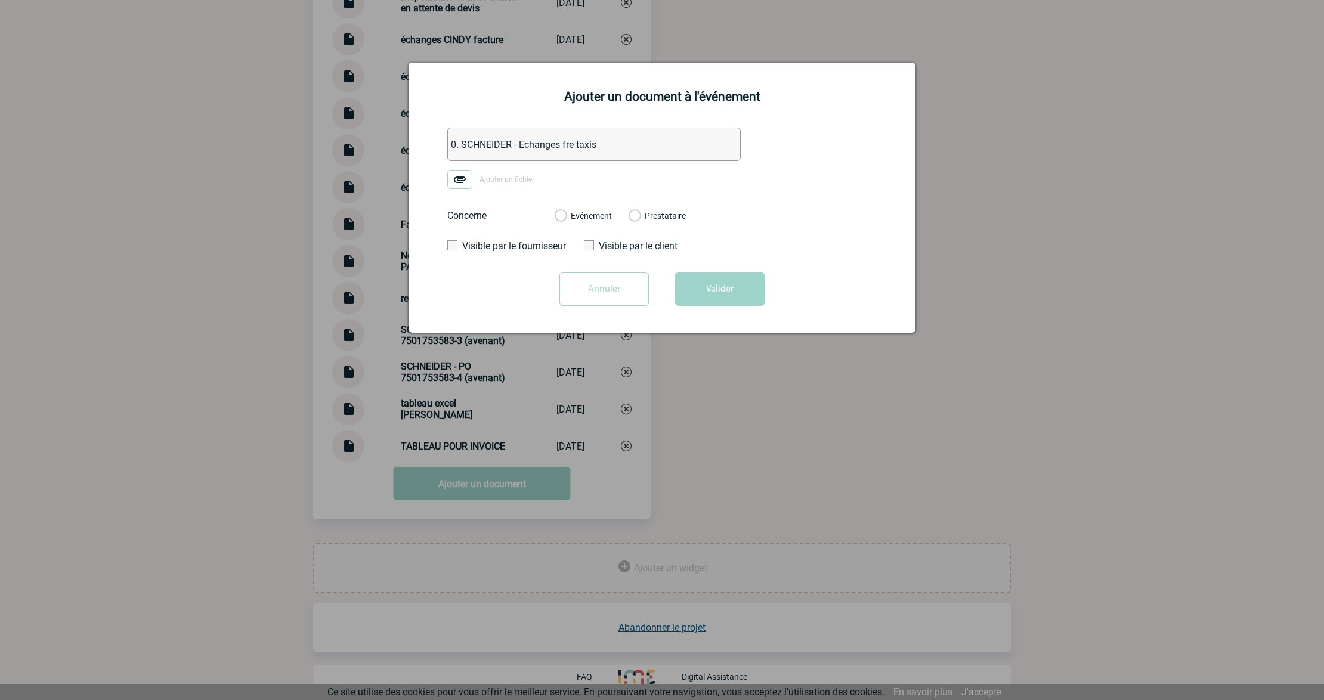
type input "0. SCHNEIDER - Echanges fre taxis"
click at [461, 187] on img at bounding box center [459, 179] width 25 height 19
click at [0, 0] on input "Ajouter un fichier" at bounding box center [0, 0] width 0 height 0
click at [566, 216] on label "Evénement" at bounding box center [559, 216] width 11 height 11
click at [0, 0] on input "Evénement" at bounding box center [0, 0] width 0 height 0
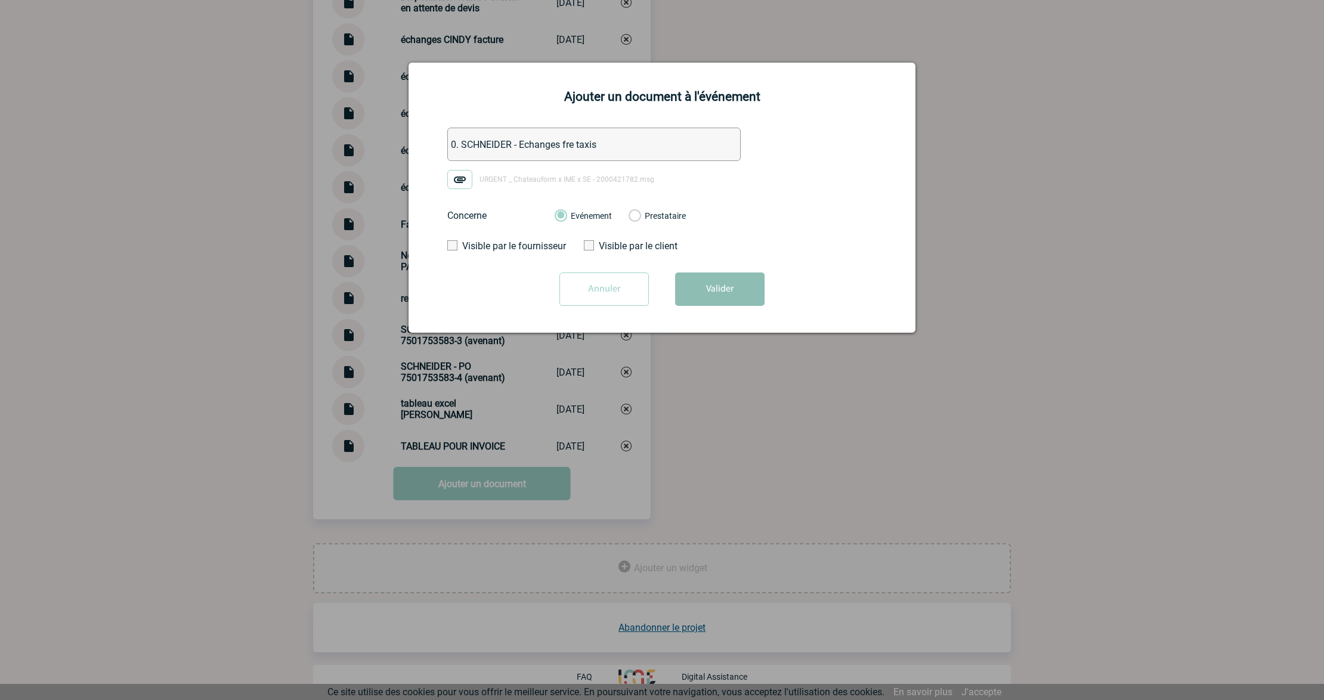
click at [710, 289] on button "Valider" at bounding box center [719, 288] width 89 height 33
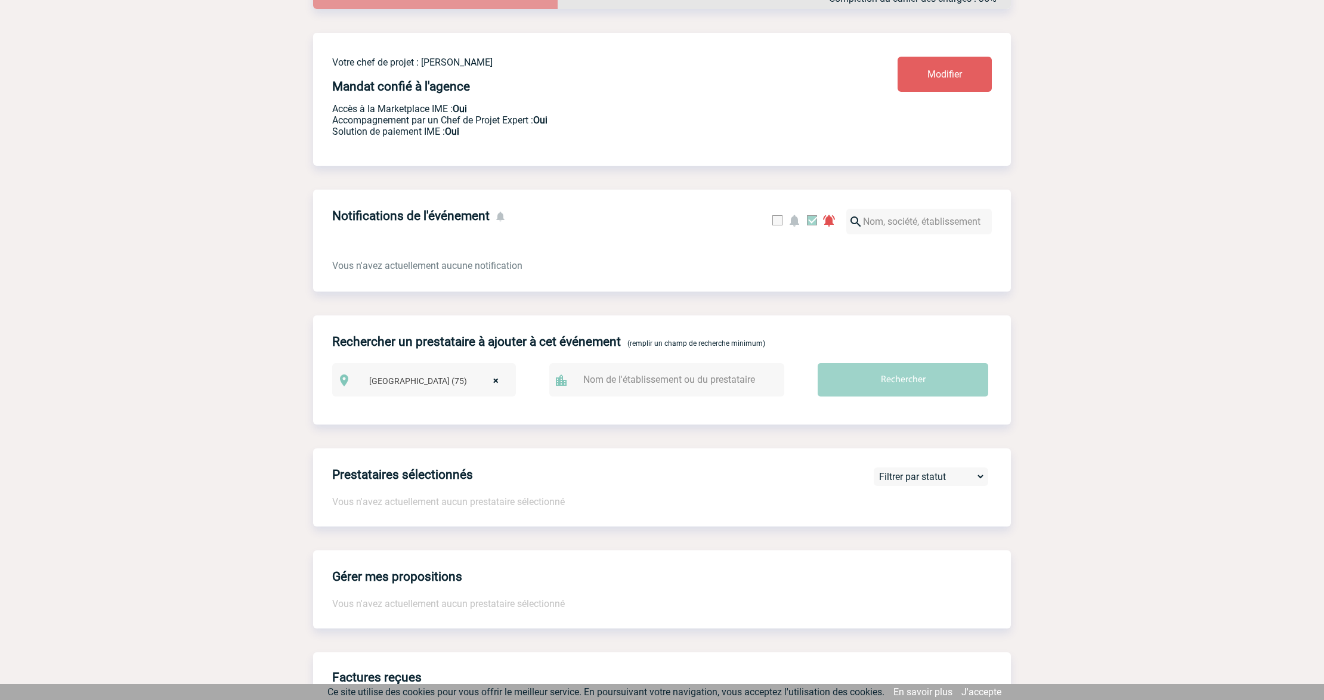
scroll to position [0, 0]
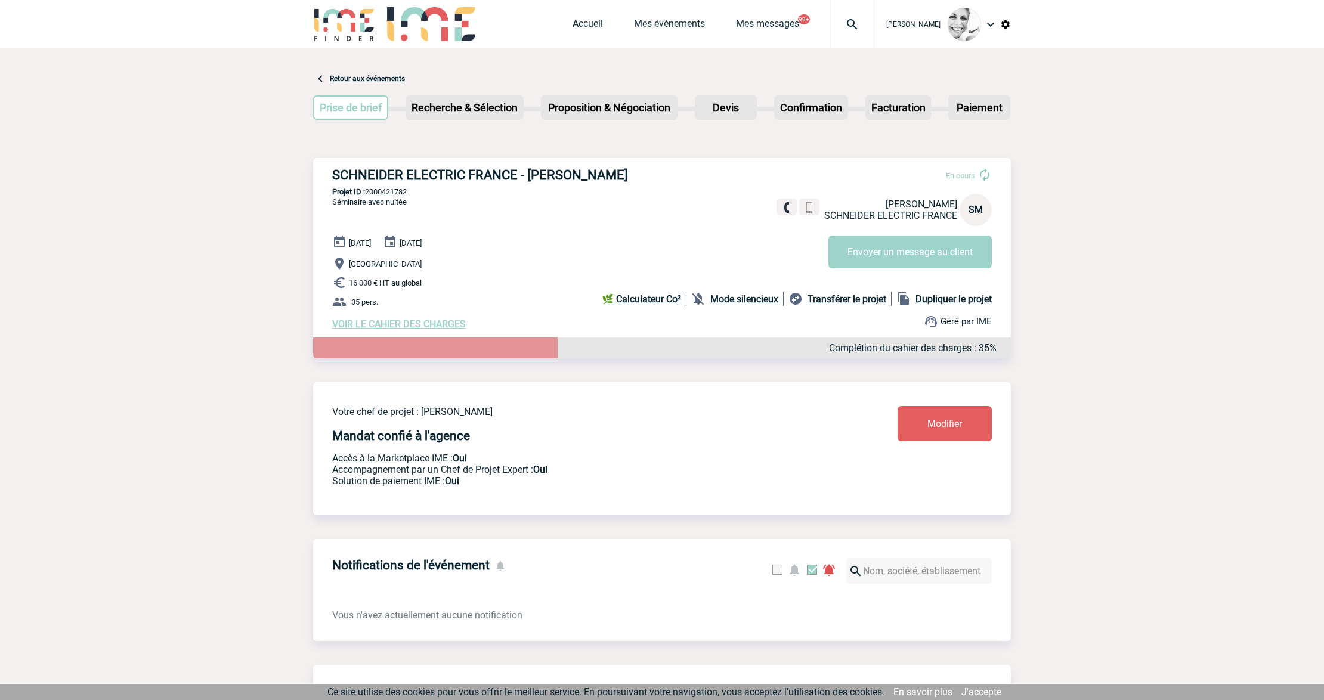
click at [850, 29] on img at bounding box center [852, 24] width 43 height 14
type input "2000421072"
select select "20573"
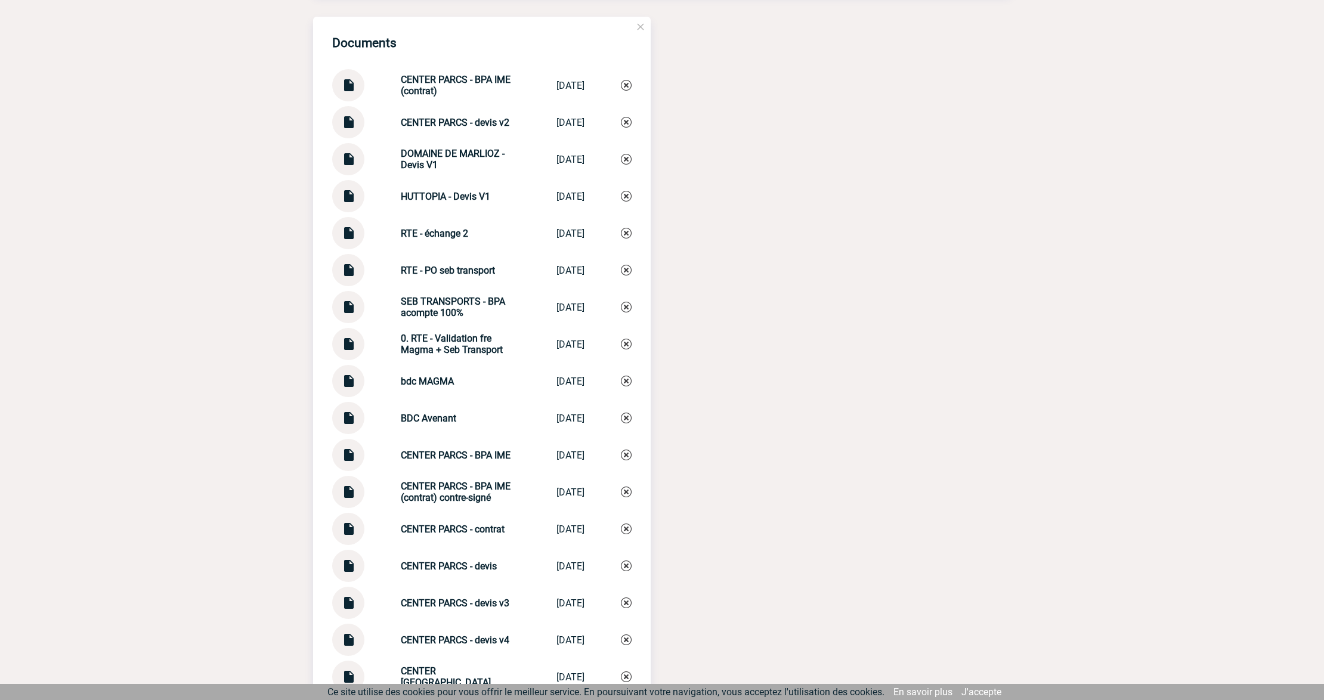
scroll to position [1489, 0]
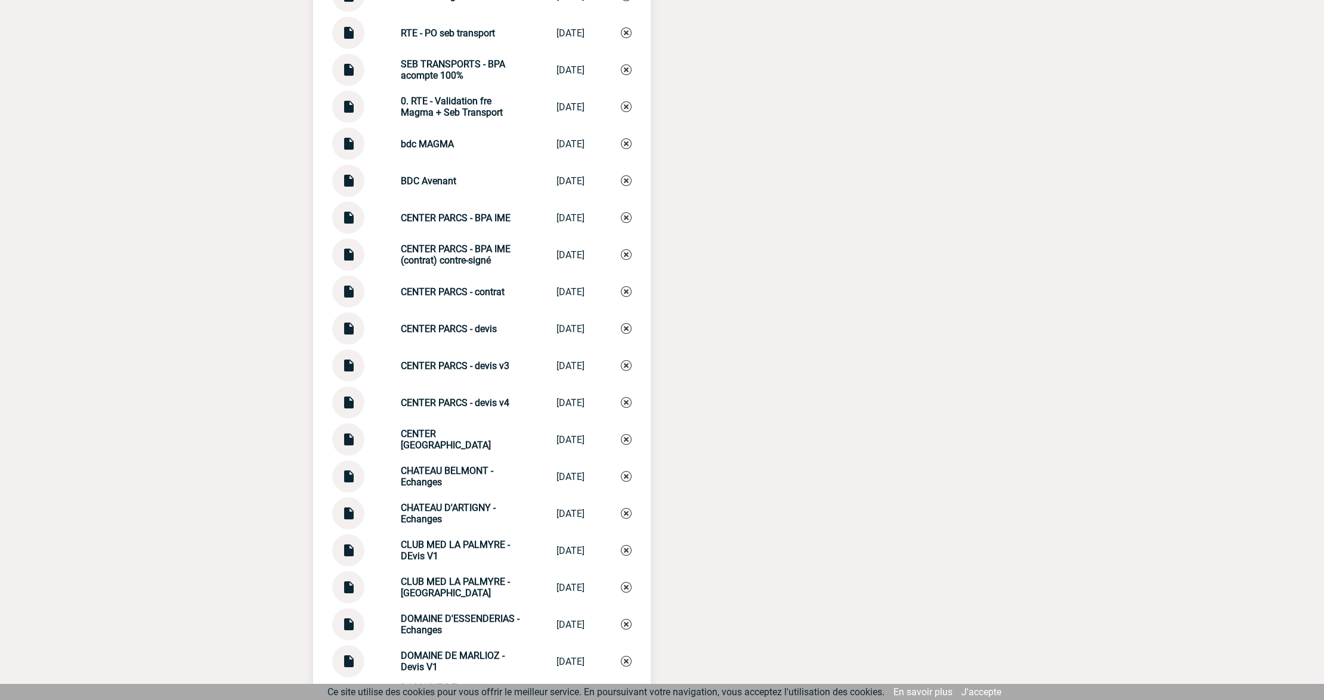
click at [352, 144] on img at bounding box center [348, 139] width 16 height 23
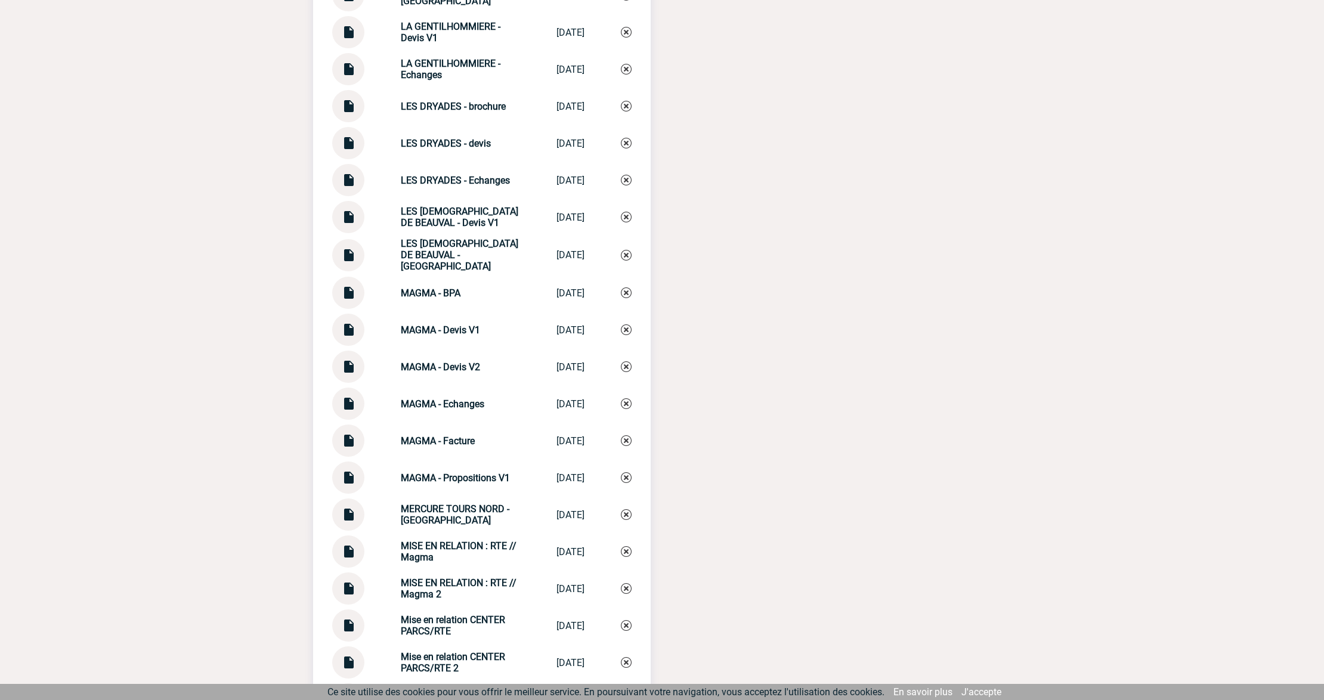
scroll to position [2682, 0]
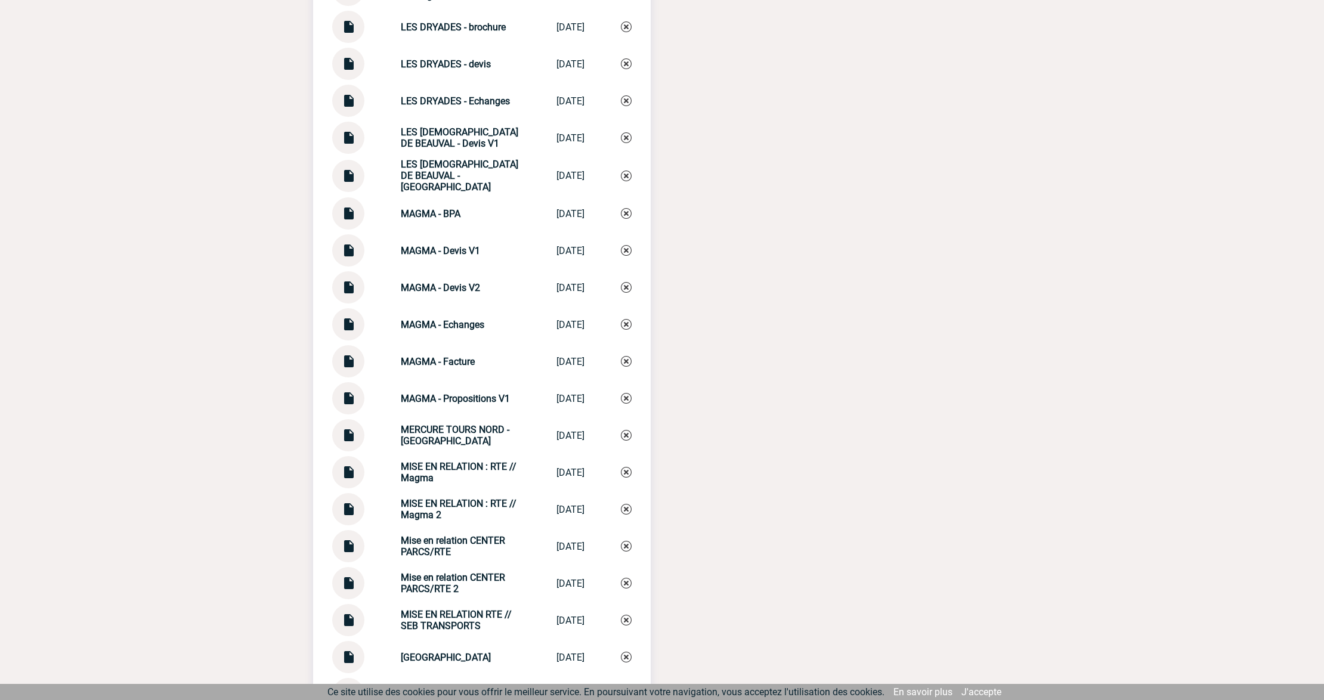
click at [351, 361] on img at bounding box center [348, 356] width 16 height 23
click at [353, 318] on img at bounding box center [348, 319] width 16 height 23
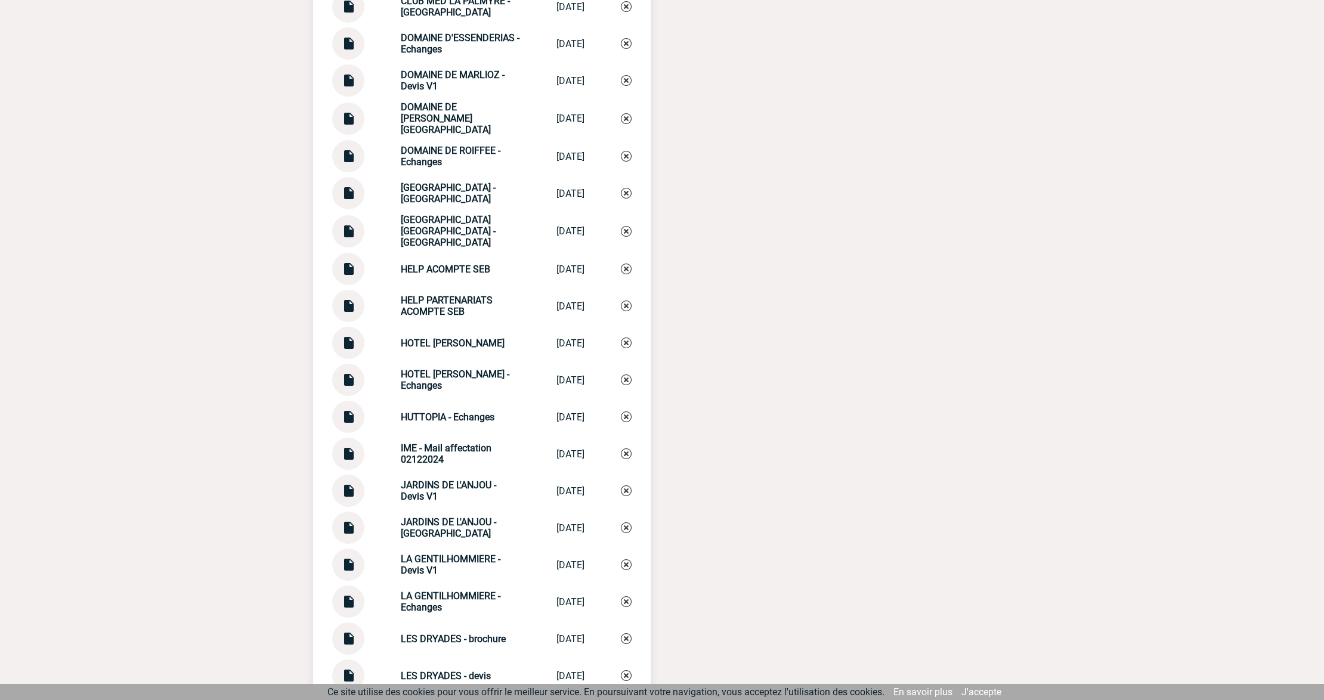
scroll to position [0, 0]
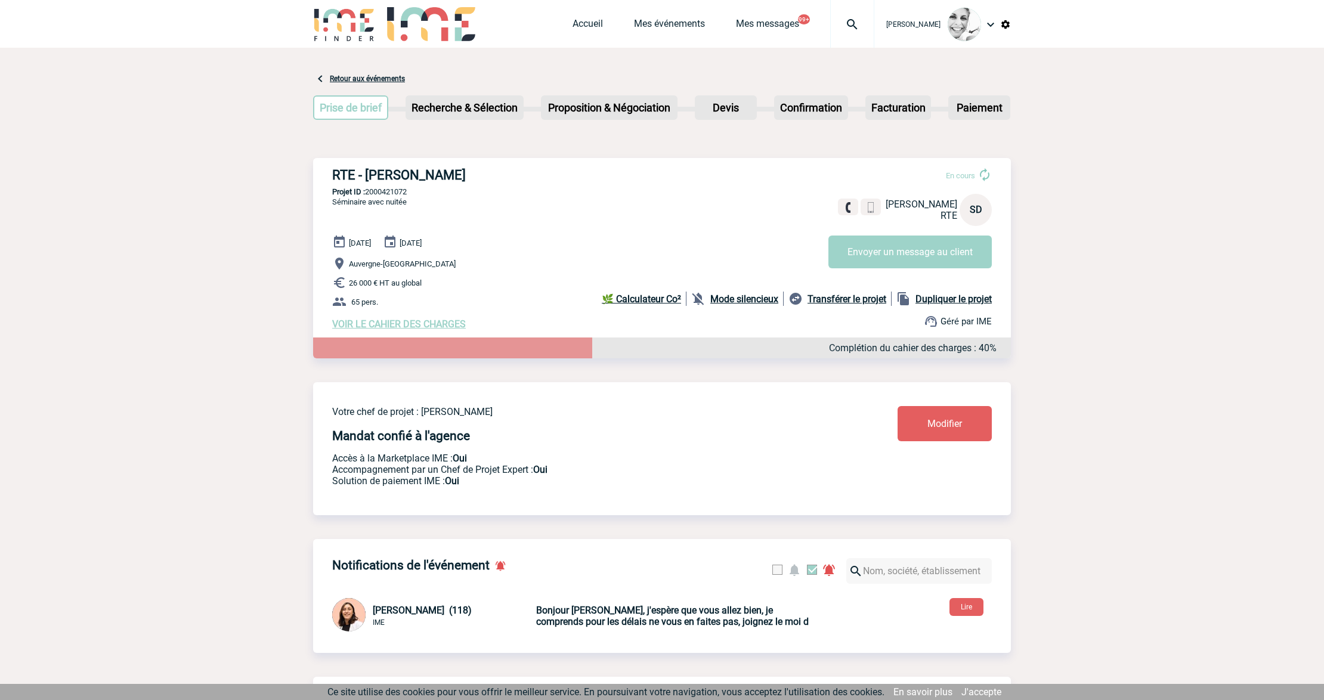
click at [869, 24] on img at bounding box center [852, 24] width 43 height 14
type input "2000421498"
select select "20999"
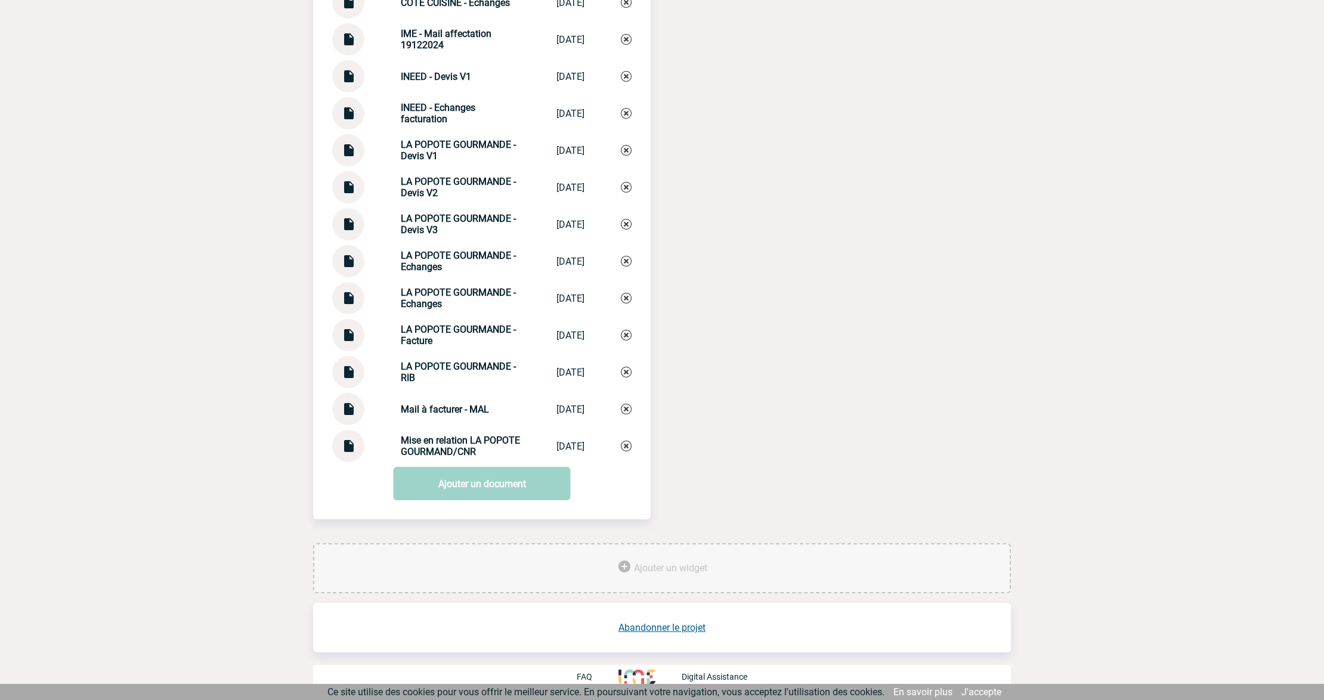
scroll to position [1821, 0]
click at [473, 484] on link "Ajouter un document" at bounding box center [482, 483] width 177 height 33
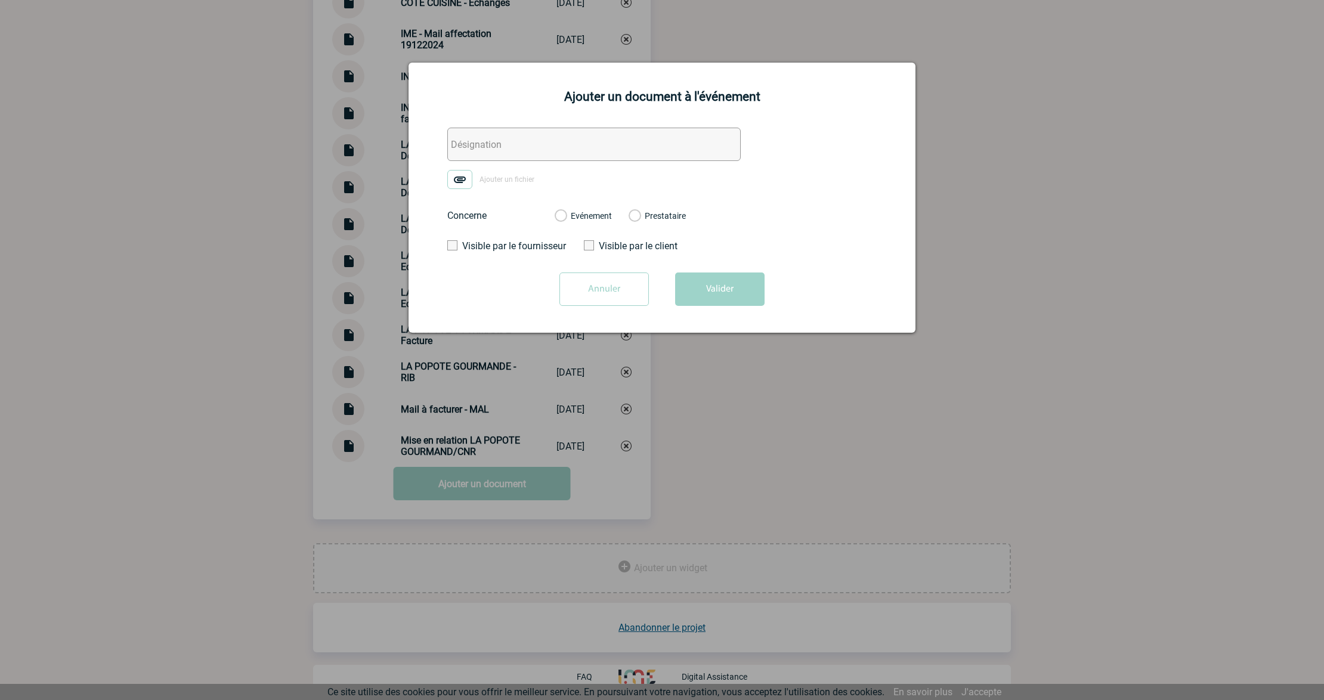
click at [498, 145] on input "text" at bounding box center [593, 144] width 293 height 33
type input "0. Echanges internes soucis commission"
click at [461, 180] on img at bounding box center [459, 179] width 25 height 19
click at [0, 0] on input "Ajouter un fichier" at bounding box center [0, 0] width 0 height 0
click at [566, 222] on label "Evénement" at bounding box center [559, 216] width 11 height 11
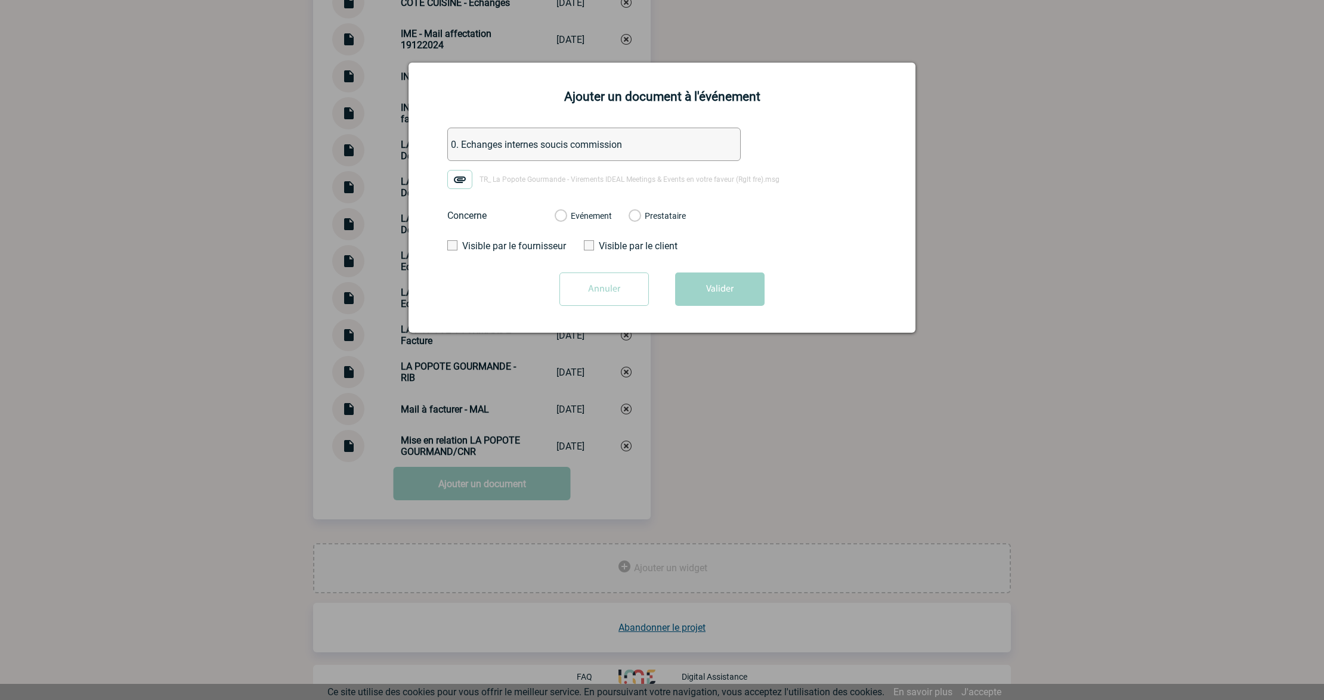
click at [0, 0] on input "Evénement" at bounding box center [0, 0] width 0 height 0
click at [735, 282] on button "Valider" at bounding box center [719, 288] width 89 height 33
